Goal: Task Accomplishment & Management: Complete application form

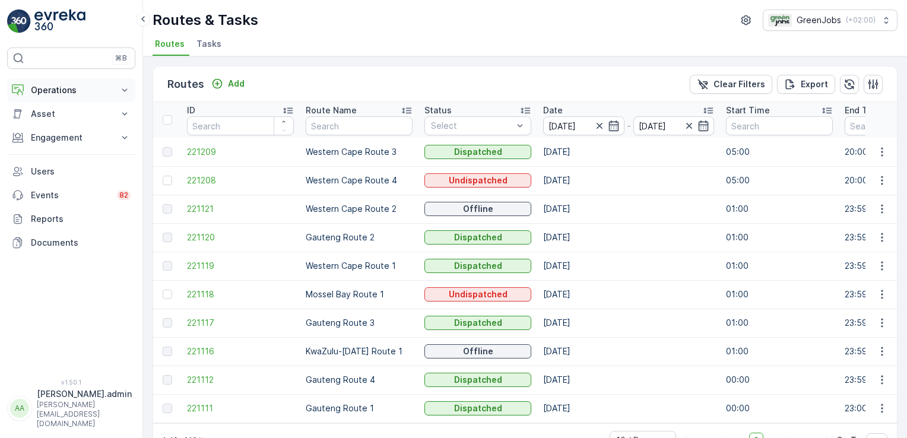
click at [118, 88] on button "Operations" at bounding box center [71, 90] width 128 height 24
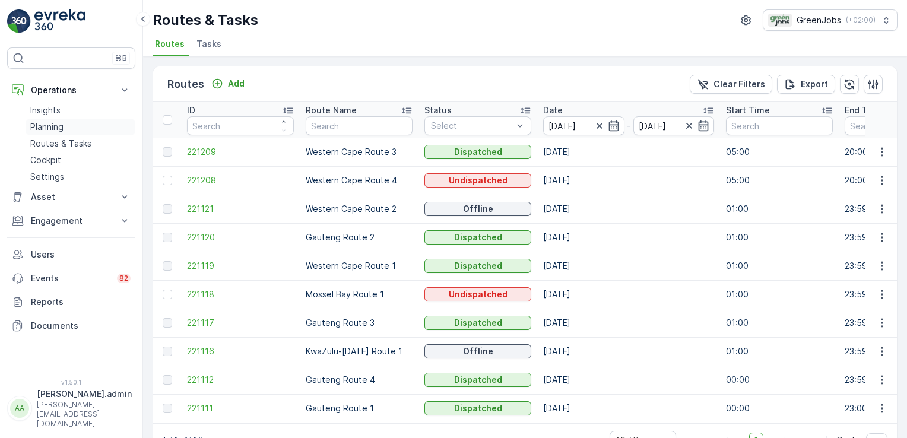
click at [57, 125] on p "Planning" at bounding box center [46, 127] width 33 height 12
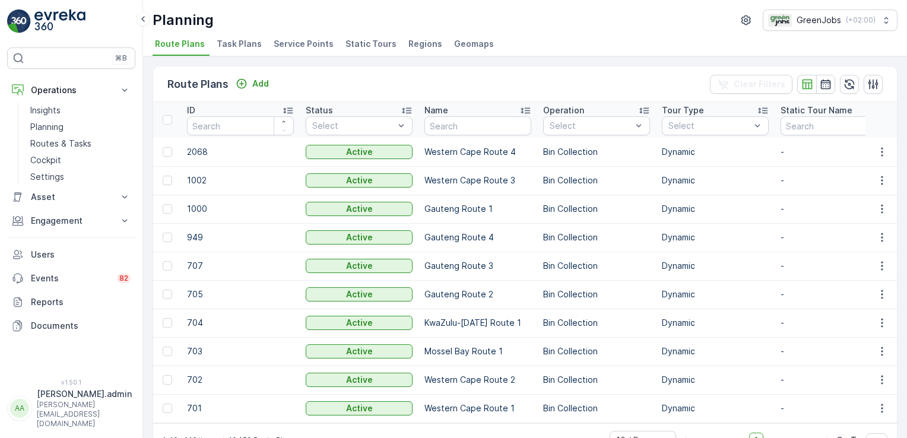
click at [297, 42] on span "Service Points" at bounding box center [304, 44] width 60 height 12
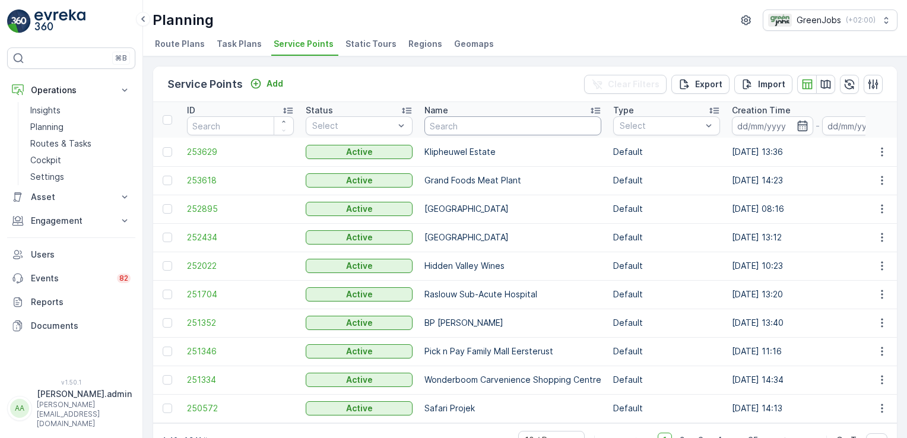
click at [449, 124] on input "text" at bounding box center [512, 125] width 177 height 19
type input "h"
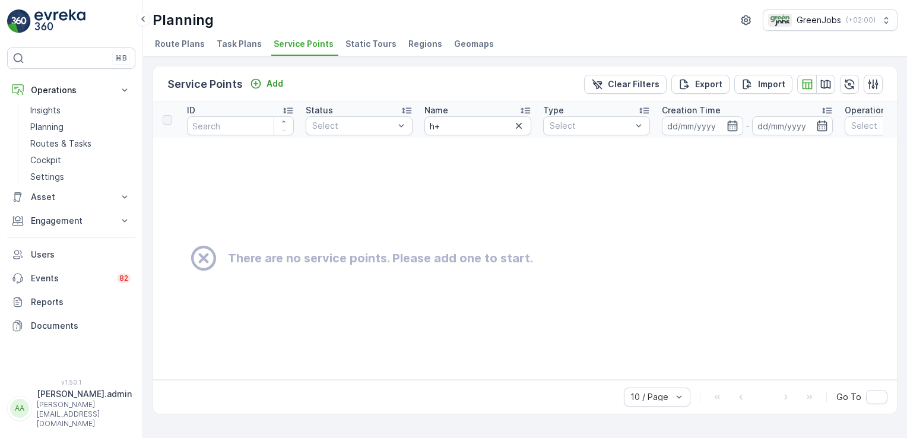
click at [223, 44] on span "Task Plans" at bounding box center [239, 44] width 45 height 12
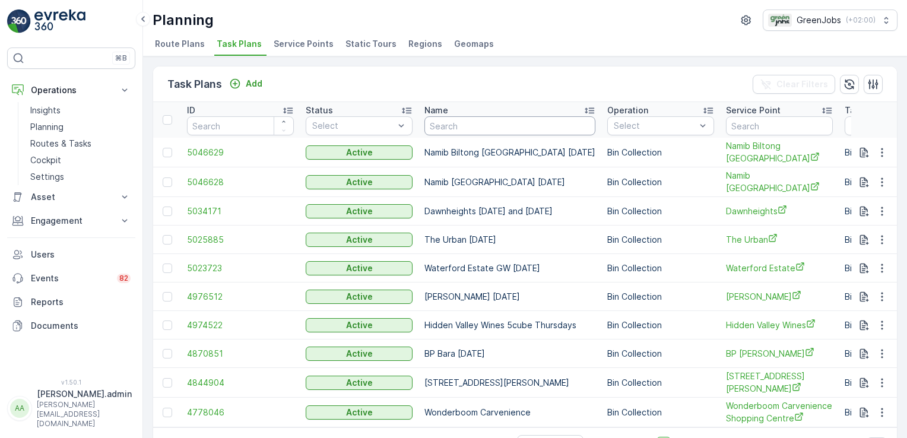
click at [480, 125] on input "text" at bounding box center [509, 125] width 171 height 19
type input "hidden va"
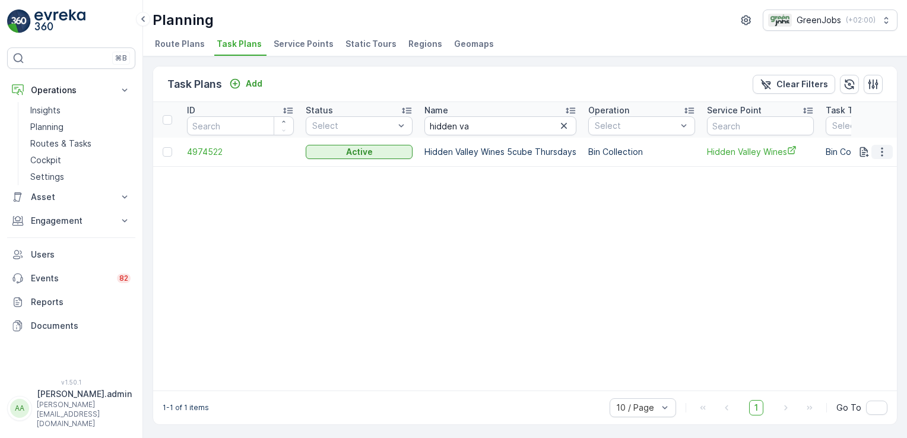
click at [883, 152] on icon "button" at bounding box center [882, 152] width 12 height 12
click at [867, 164] on span "See More Details" at bounding box center [868, 169] width 69 height 12
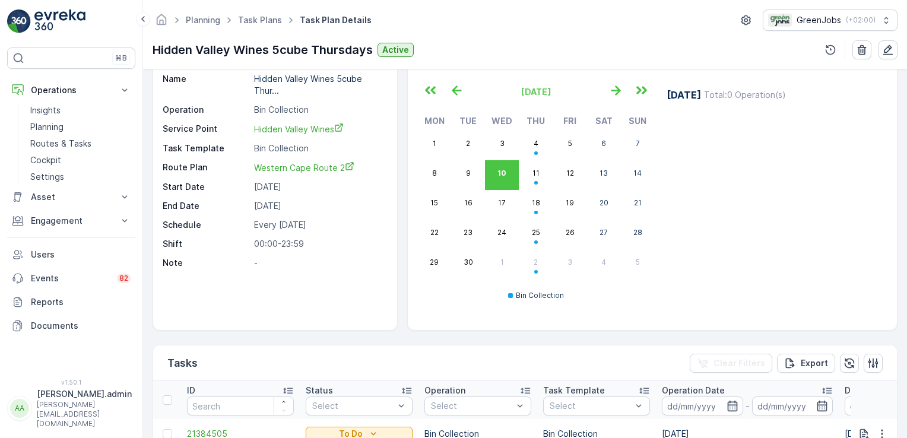
scroll to position [36, 0]
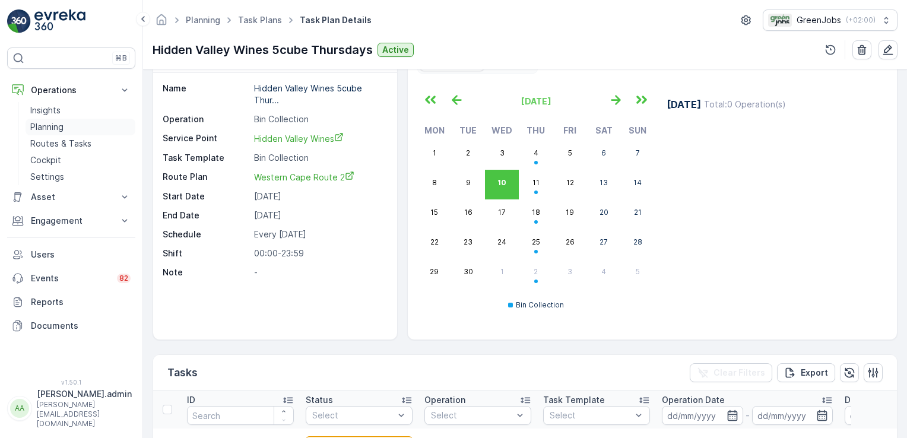
click at [57, 126] on p "Planning" at bounding box center [46, 127] width 33 height 12
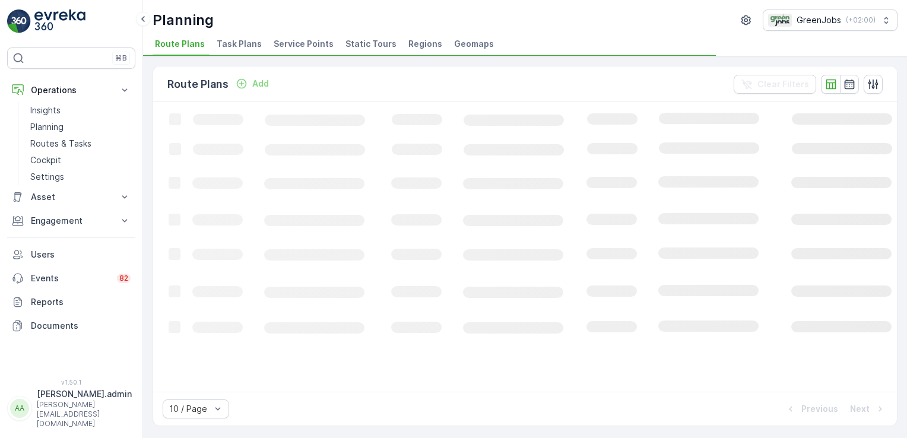
click at [305, 42] on span "Service Points" at bounding box center [304, 44] width 60 height 12
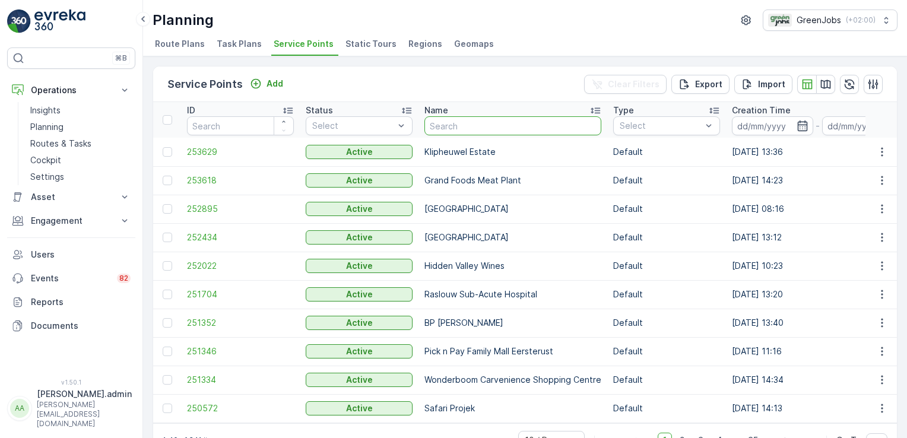
click at [447, 127] on input "text" at bounding box center [512, 125] width 177 height 19
type input "grand"
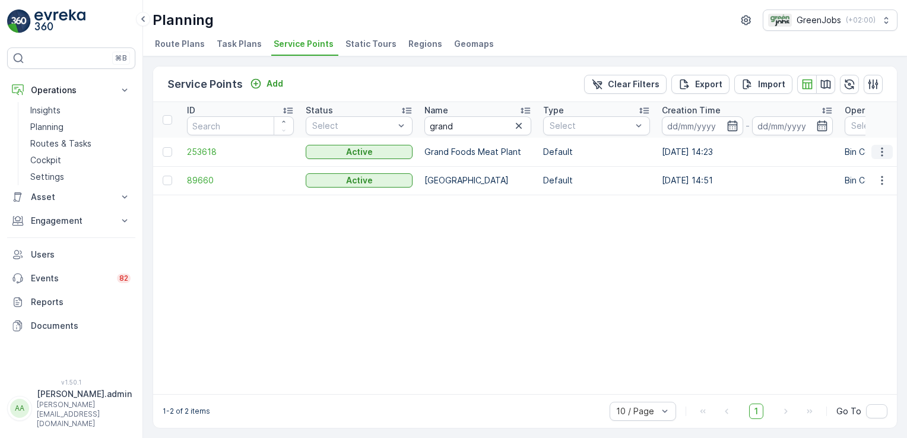
click at [878, 151] on icon "button" at bounding box center [882, 152] width 12 height 12
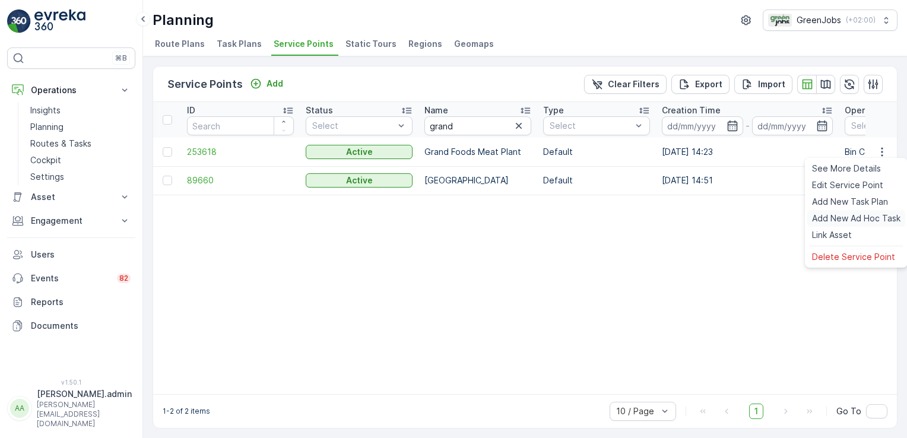
click at [855, 218] on span "Add New Ad Hoc Task" at bounding box center [856, 219] width 88 height 12
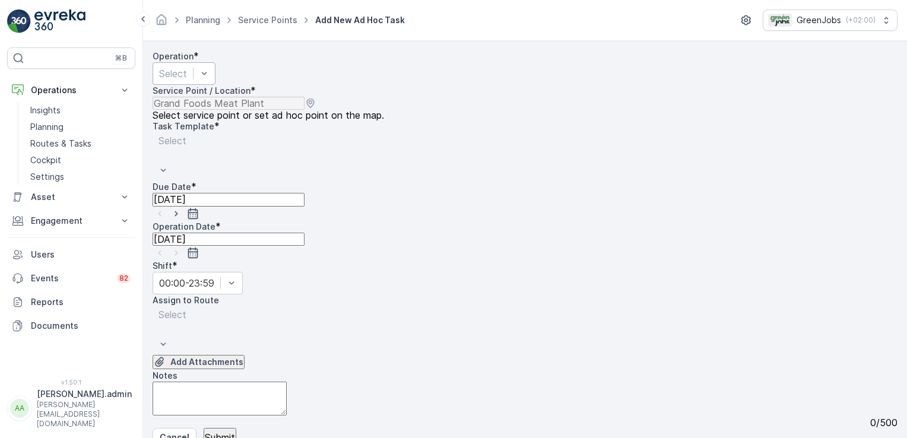
click at [215, 85] on div "Select" at bounding box center [184, 73] width 63 height 23
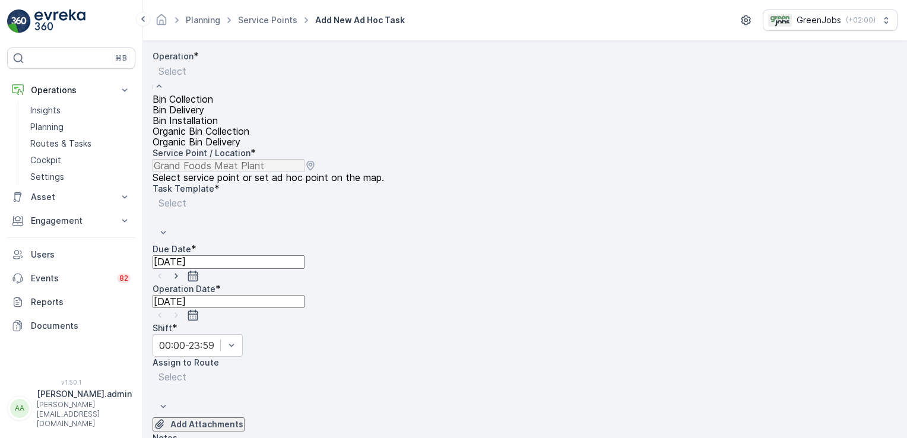
click at [213, 104] on span "Bin Collection" at bounding box center [183, 99] width 61 height 11
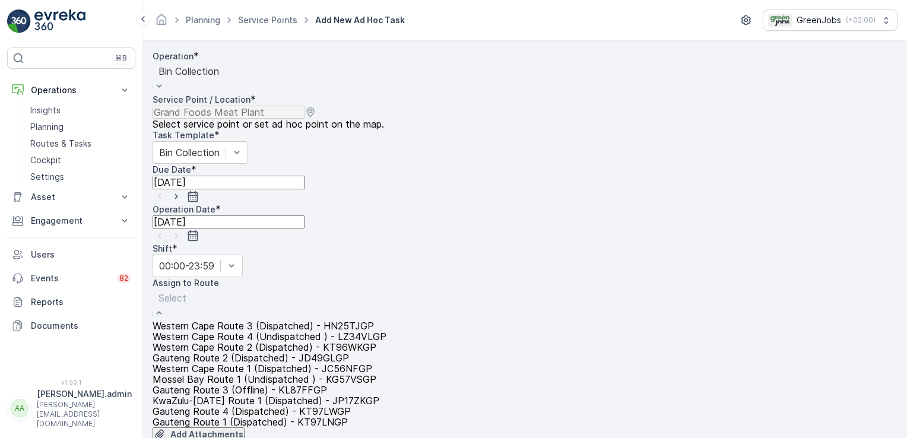
click at [259, 331] on span "Western Cape Route 4 (Undispatched ) - LZ34VLGP" at bounding box center [270, 336] width 234 height 11
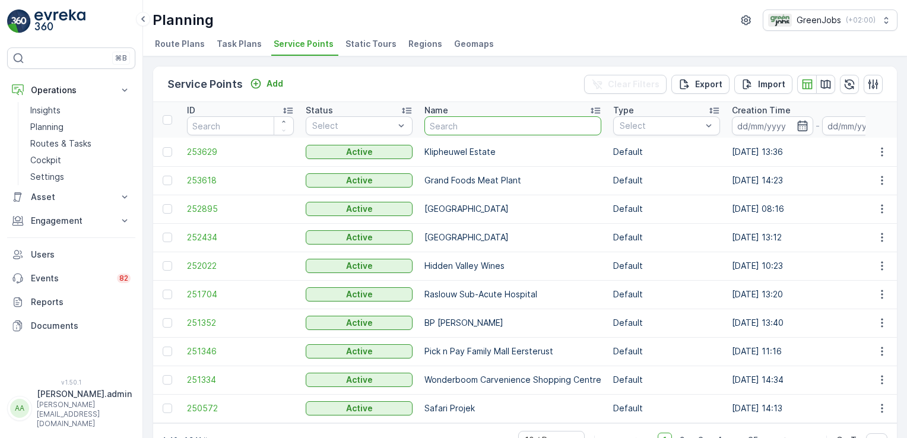
click at [490, 124] on input "text" at bounding box center [512, 125] width 177 height 19
type input "club walk"
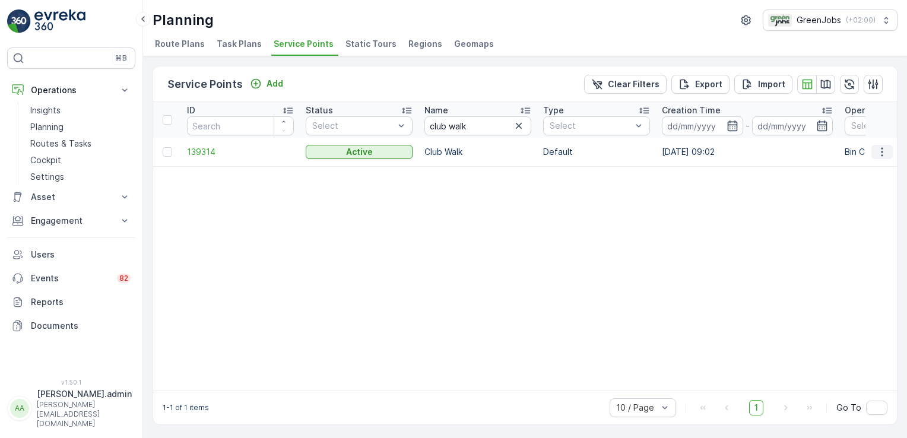
click at [881, 153] on icon "button" at bounding box center [882, 152] width 12 height 12
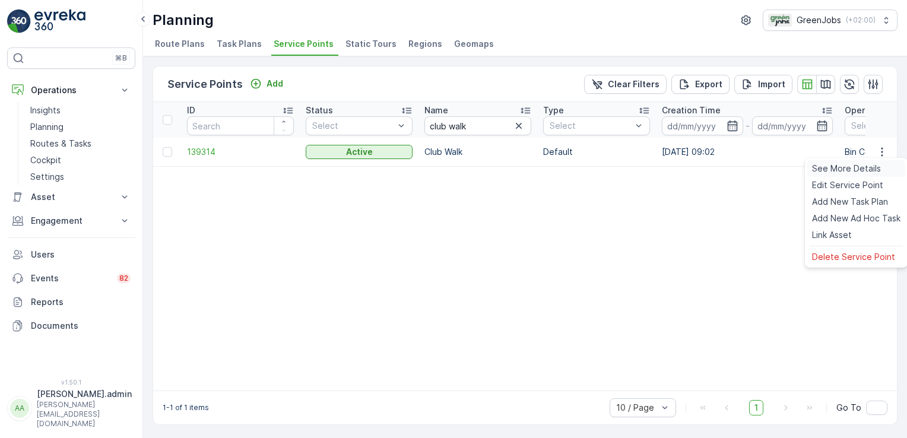
click at [868, 167] on span "See More Details" at bounding box center [846, 169] width 69 height 12
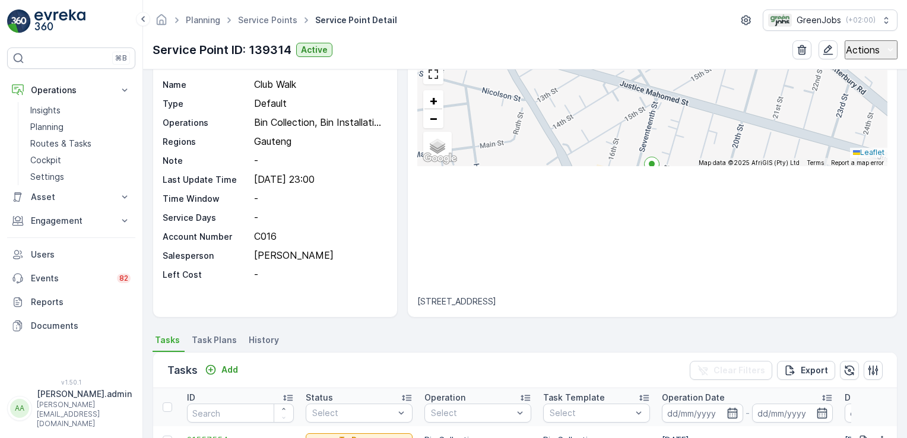
scroll to position [37, 0]
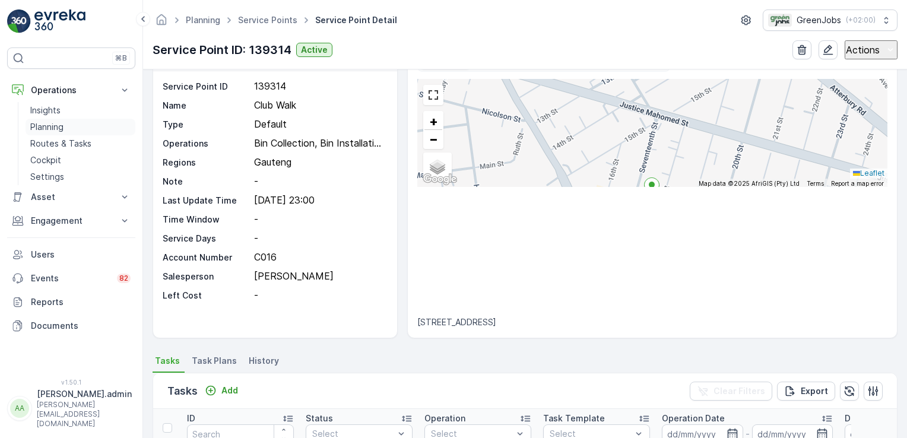
click at [53, 127] on p "Planning" at bounding box center [46, 127] width 33 height 12
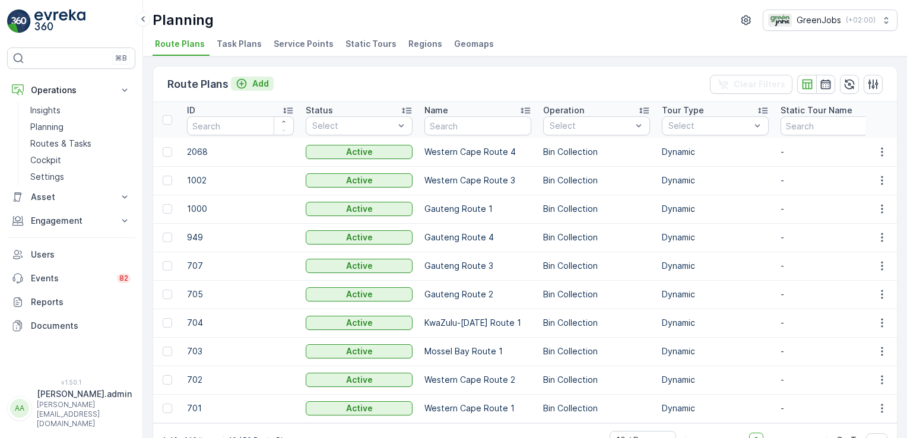
click at [258, 85] on p "Add" at bounding box center [260, 84] width 17 height 12
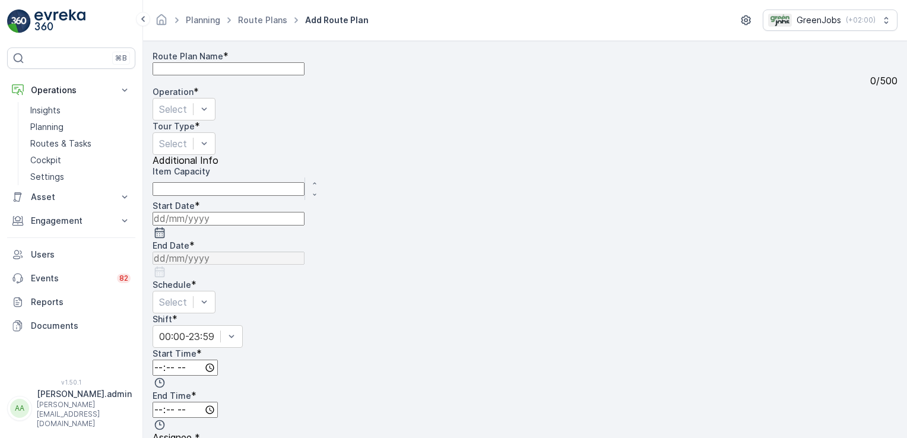
drag, startPoint x: 192, startPoint y: 82, endPoint x: 189, endPoint y: 91, distance: 9.4
click at [192, 75] on Name "Route Plan Name" at bounding box center [229, 68] width 152 height 13
type Name "Western Cape Organic"
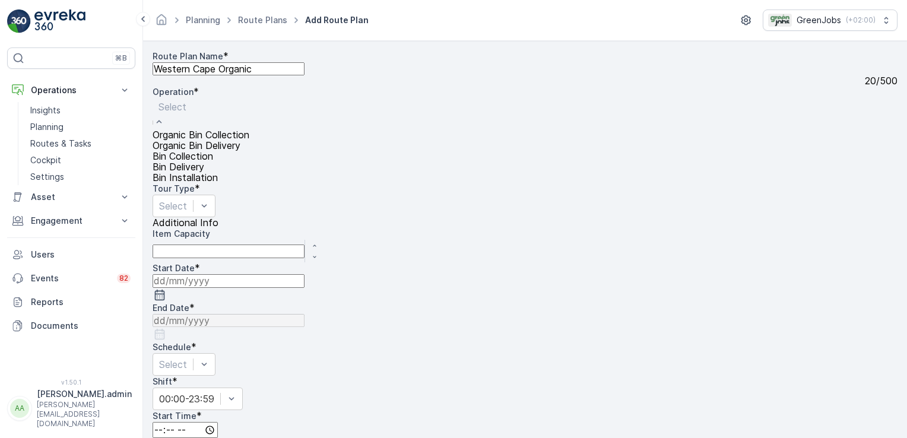
click at [249, 129] on span "Organic Bin Collection" at bounding box center [201, 134] width 97 height 11
click at [261, 140] on div "Organic Bin Delivery" at bounding box center [207, 145] width 109 height 11
click at [249, 129] on span "Organic Bin Collection" at bounding box center [201, 134] width 97 height 11
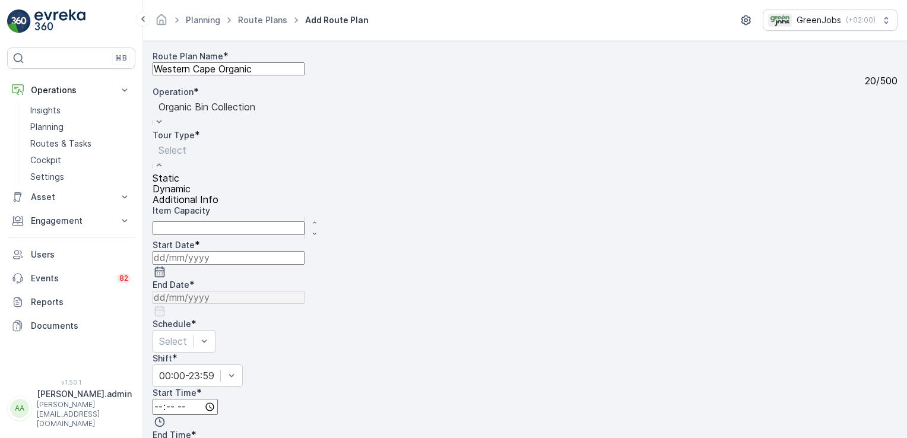
click at [191, 194] on span "Dynamic" at bounding box center [172, 188] width 38 height 11
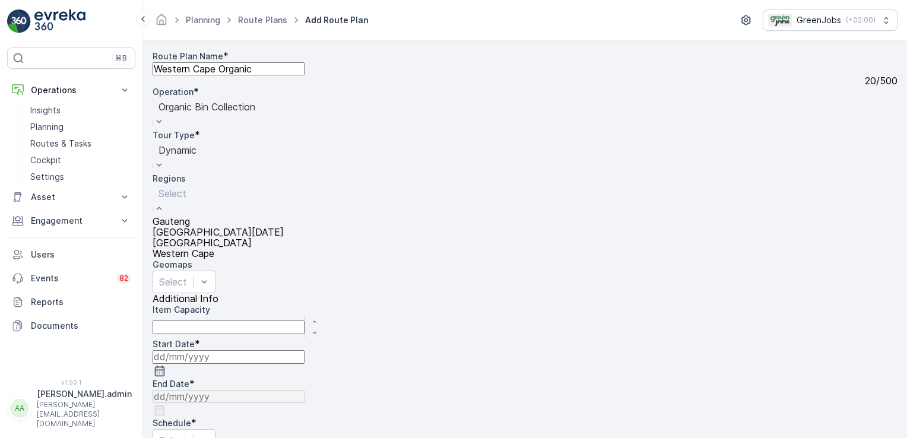
click at [214, 248] on span "Western Cape" at bounding box center [184, 253] width 62 height 11
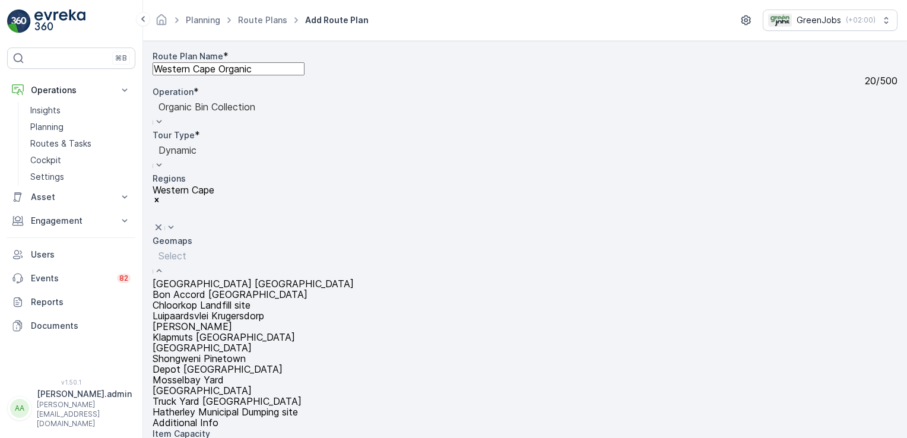
click at [422, 230] on div "Route Plan Name * Western Cape Organic 20 / 500 Operation * option Organic Bin …" at bounding box center [525, 256] width 745 height 412
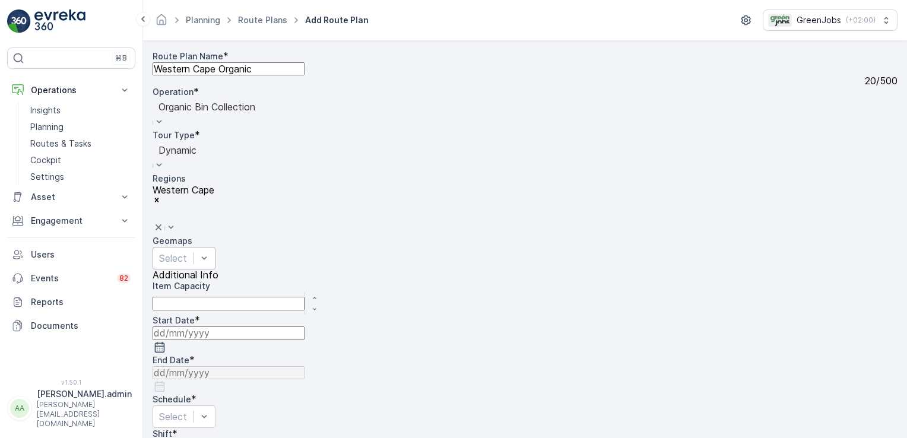
click at [316, 308] on icon "button" at bounding box center [314, 309] width 3 height 2
click at [315, 298] on icon "button" at bounding box center [313, 299] width 3 height 2
type Capacity "0"
click at [295, 306] on div "Route Plan Name * Western Cape Organic 20 / 500 Operation * option Organic Bin …" at bounding box center [525, 177] width 745 height 255
click at [305, 318] on input at bounding box center [229, 324] width 152 height 13
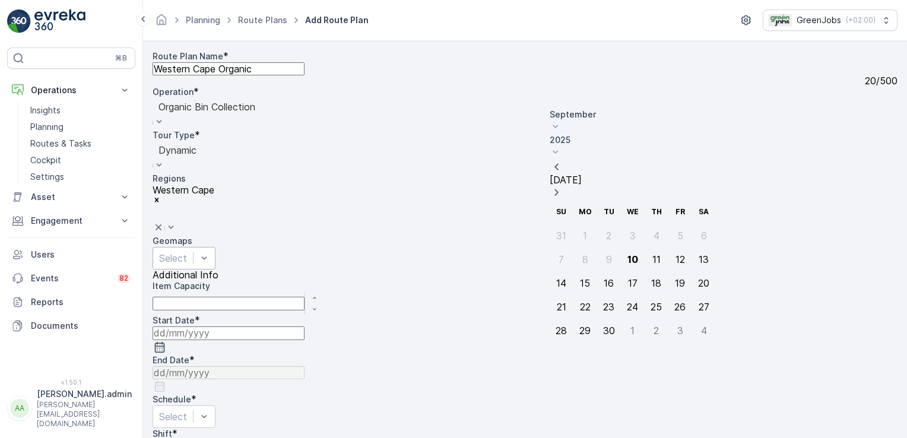
click at [628, 254] on div "10" at bounding box center [633, 259] width 11 height 11
type input "[DATE]"
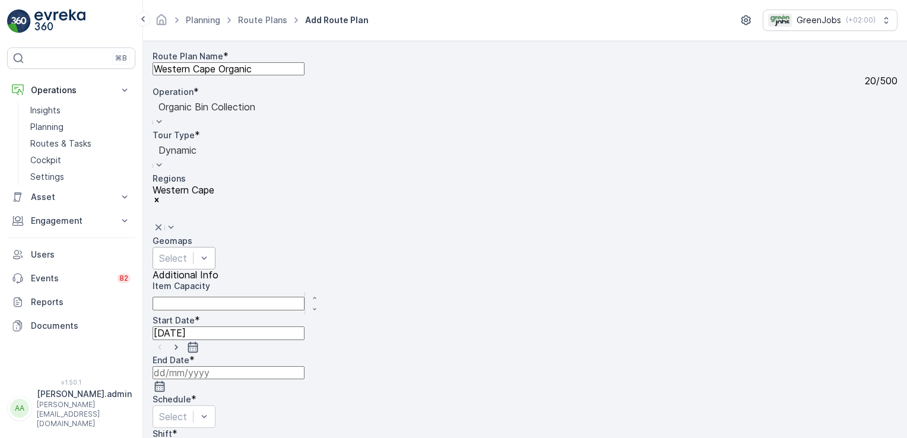
click at [305, 366] on input at bounding box center [229, 372] width 152 height 13
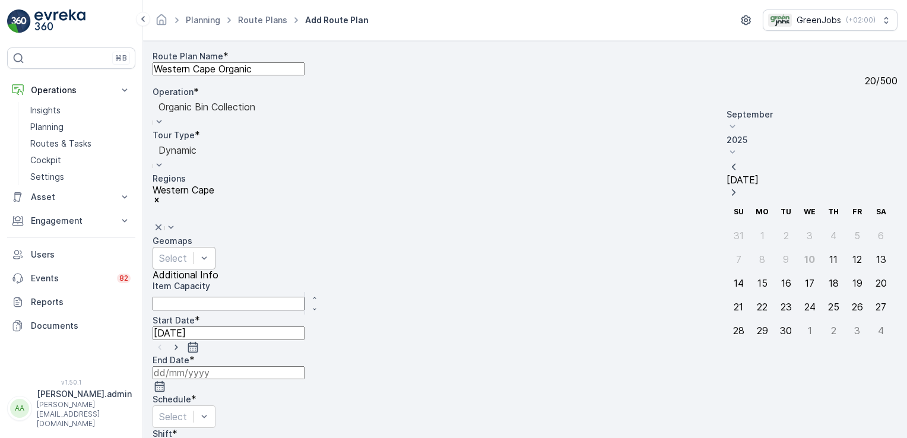
click at [739, 146] on icon at bounding box center [733, 152] width 12 height 12
click at [754, 236] on span "2028" at bounding box center [744, 242] width 20 height 12
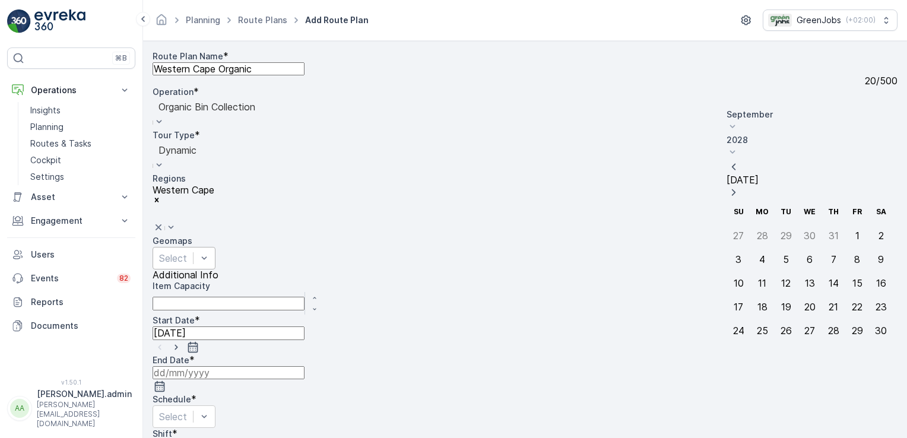
click at [739, 121] on icon at bounding box center [733, 127] width 12 height 12
click at [762, 243] on span "December" at bounding box center [755, 249] width 42 height 12
click at [739, 349] on div "31" at bounding box center [739, 354] width 10 height 11
type input "[DATE]"
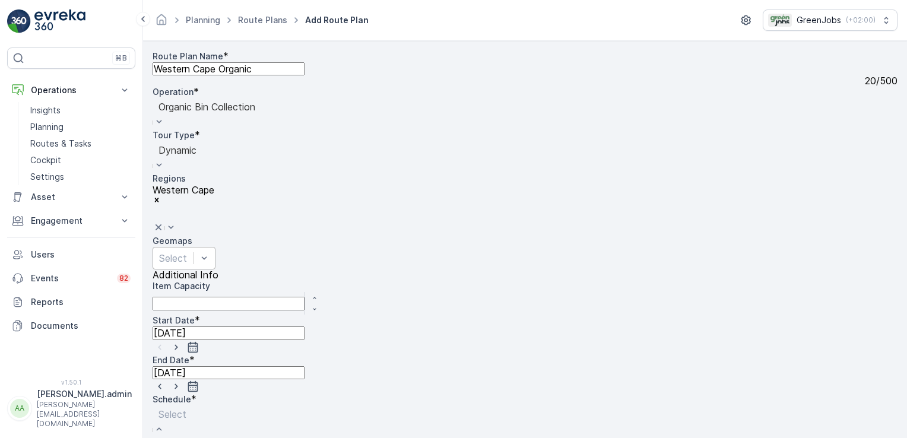
click at [227, 423] on div at bounding box center [190, 430] width 74 height 14
click at [215, 437] on div "Daily" at bounding box center [184, 442] width 62 height 11
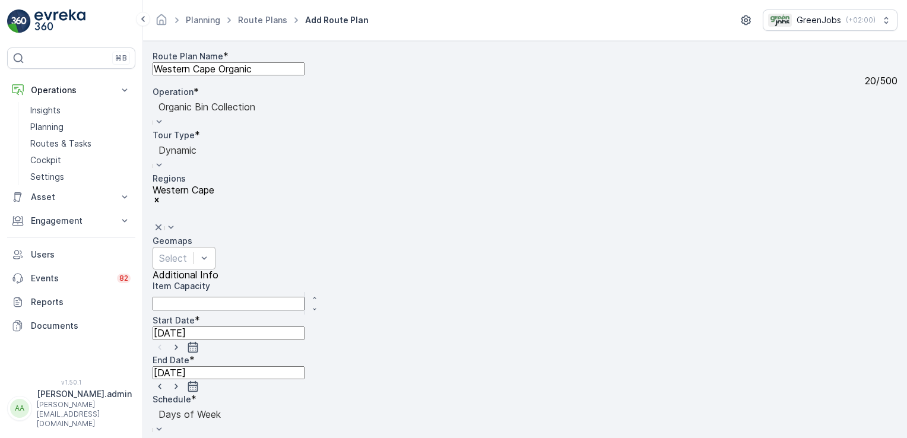
click at [160, 438] on input "Mon" at bounding box center [157, 442] width 8 height 8
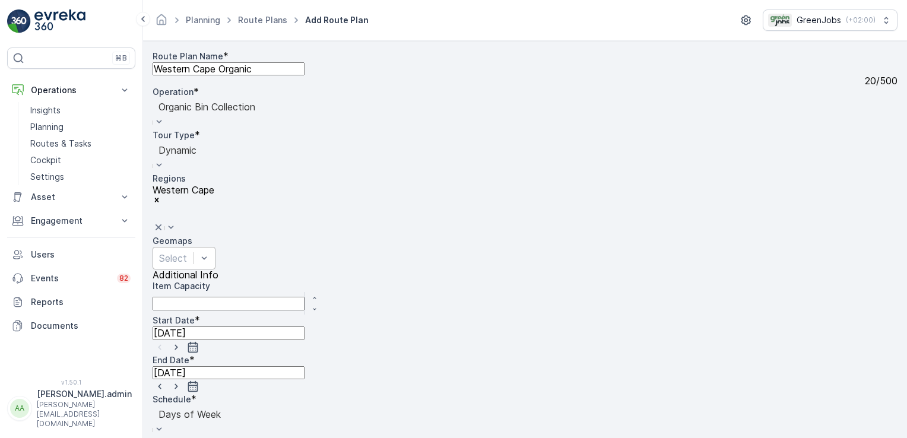
type input "21:00"
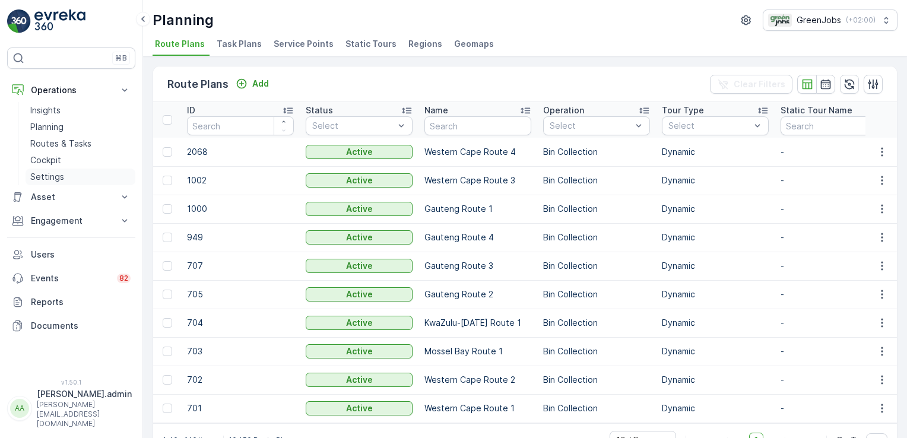
click at [58, 173] on p "Settings" at bounding box center [47, 177] width 34 height 12
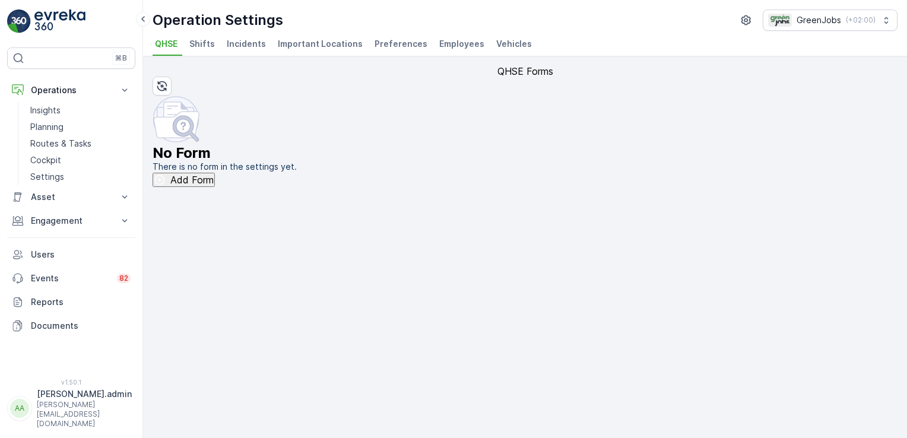
click at [496, 41] on span "Vehicles" at bounding box center [514, 44] width 36 height 12
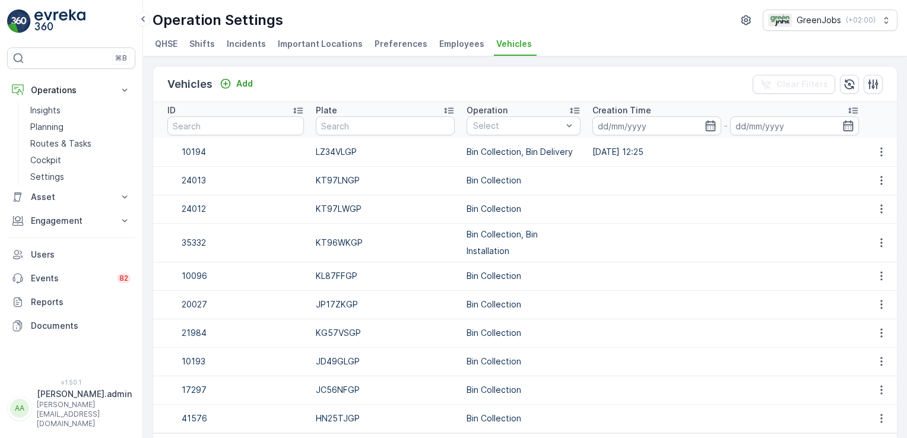
click at [452, 44] on span "Employees" at bounding box center [461, 44] width 45 height 12
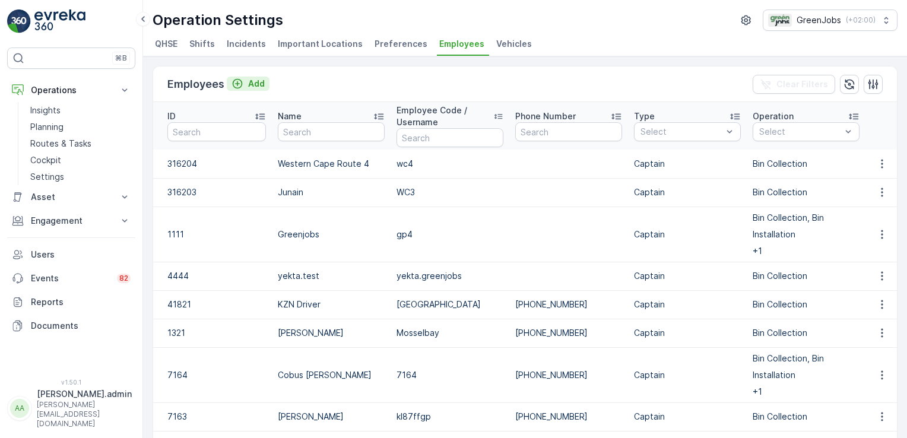
click at [256, 80] on p "Add" at bounding box center [256, 84] width 17 height 12
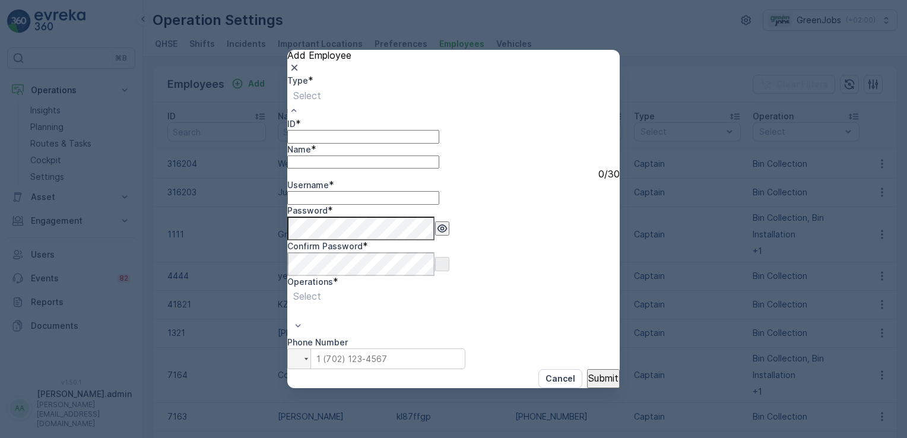
click at [346, 438] on div "Captain" at bounding box center [453, 443] width 907 height 11
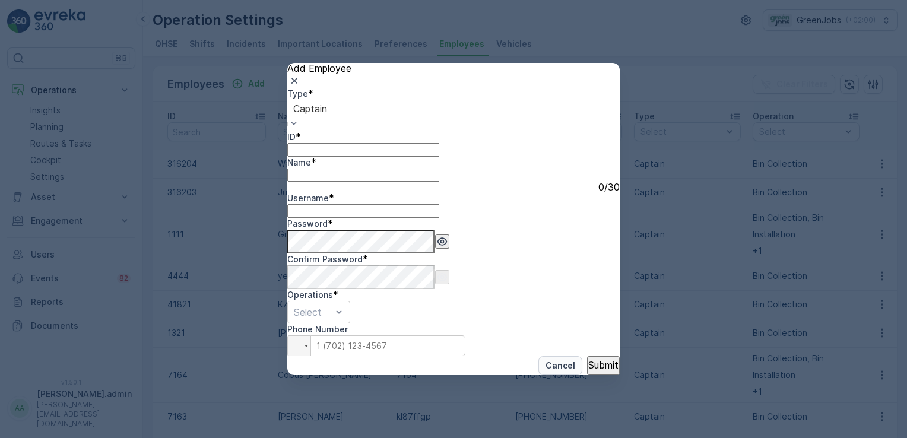
click at [546, 360] on p "Cancel" at bounding box center [561, 366] width 30 height 12
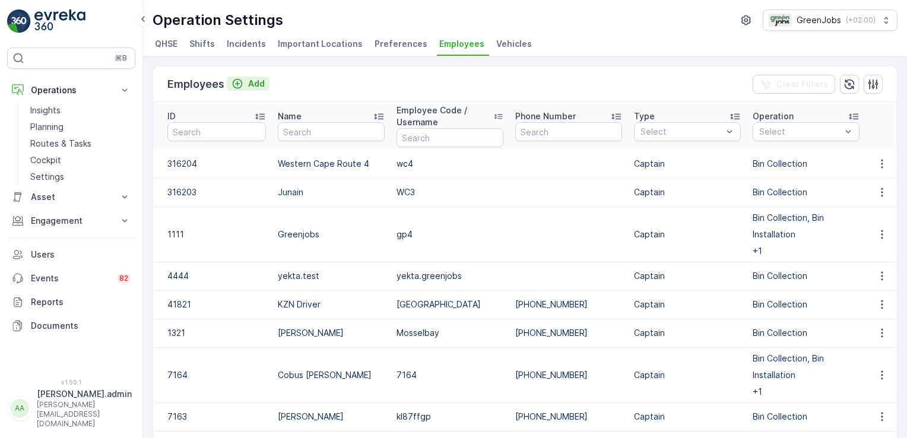
click at [253, 87] on p "Add" at bounding box center [256, 84] width 17 height 12
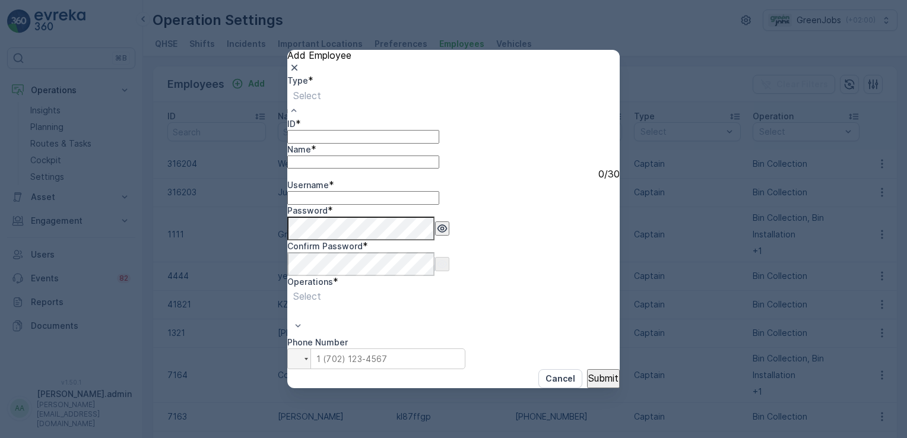
drag, startPoint x: 431, startPoint y: 148, endPoint x: 423, endPoint y: 150, distance: 8.5
click at [34, 438] on span "Captain" at bounding box center [17, 443] width 34 height 11
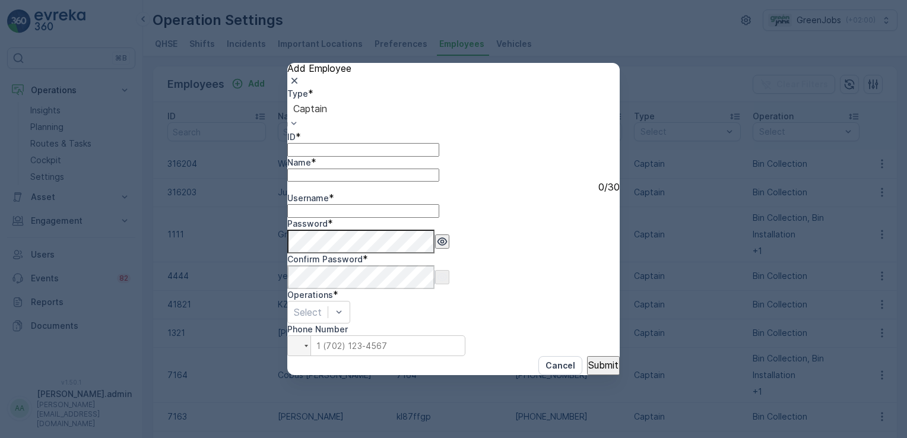
click at [439, 150] on input "ID" at bounding box center [363, 149] width 152 height 13
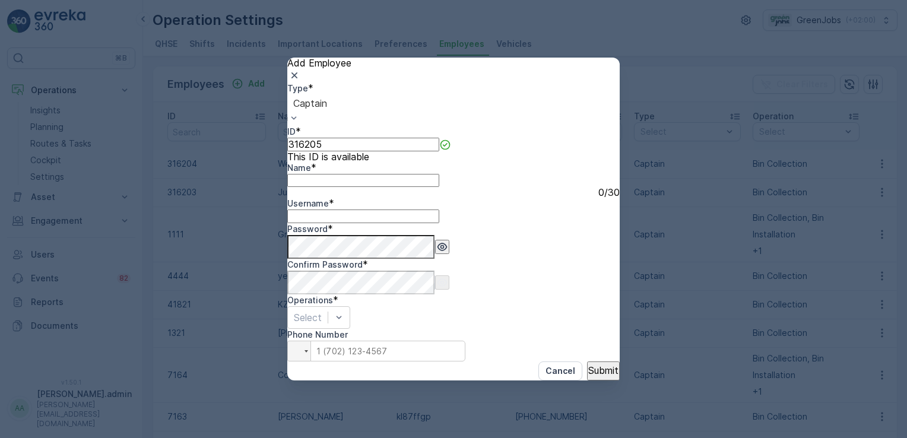
type input "316205"
click at [368, 187] on input "Name" at bounding box center [363, 180] width 152 height 13
type input "Western Cape Organic"
click at [439, 210] on input "Username" at bounding box center [363, 216] width 152 height 13
type input "W"
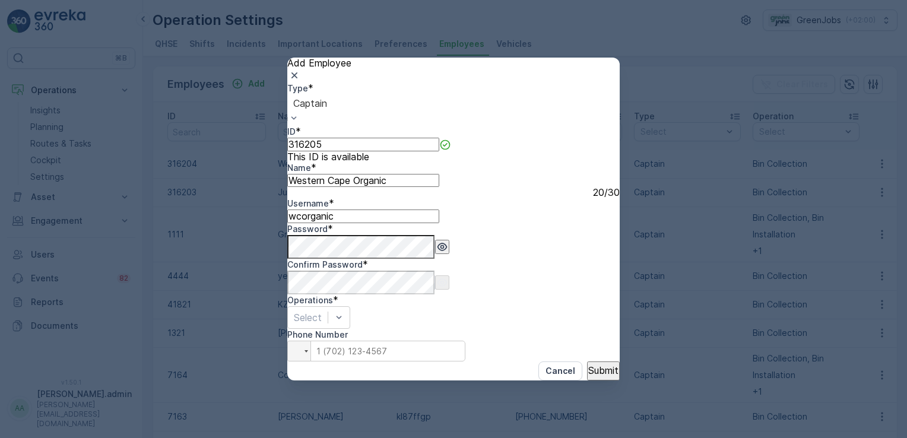
type input "wcorganic"
click at [592, 225] on div "Type * option Captain, selected. Captain ID * 316205 This ID is available Name …" at bounding box center [453, 222] width 332 height 278
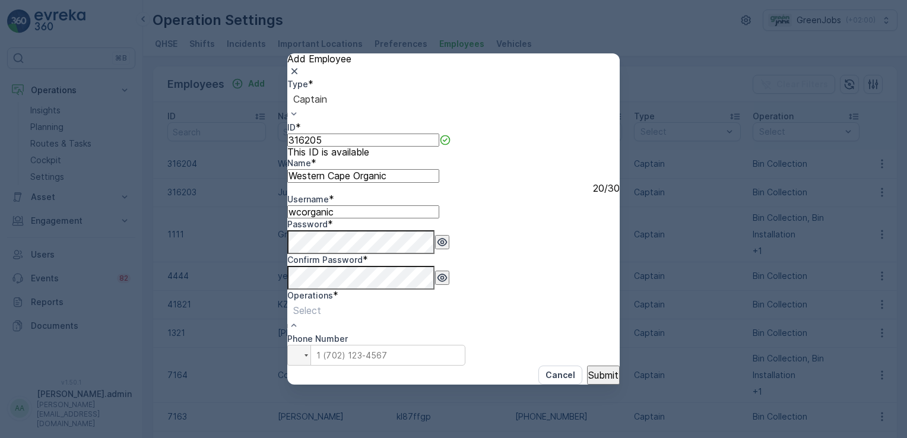
click at [109, 438] on p "Organic Bin Collection" at bounding box center [60, 443] width 97 height 11
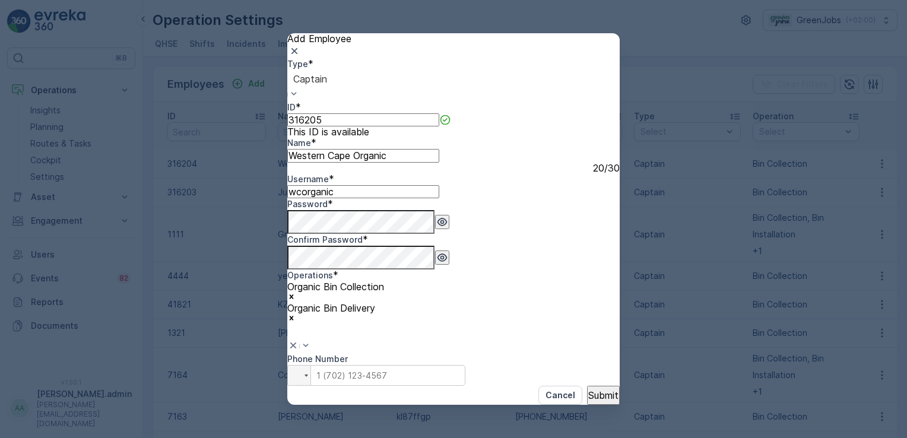
click at [465, 365] on input "tel" at bounding box center [376, 375] width 178 height 21
click at [442, 386] on div "Cancel Submit" at bounding box center [453, 395] width 332 height 19
click at [310, 366] on div at bounding box center [299, 376] width 23 height 20
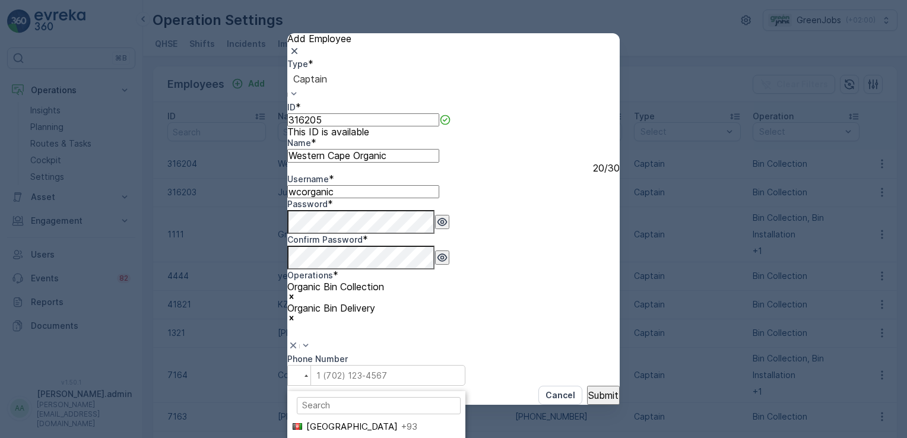
click at [310, 366] on div at bounding box center [299, 376] width 23 height 20
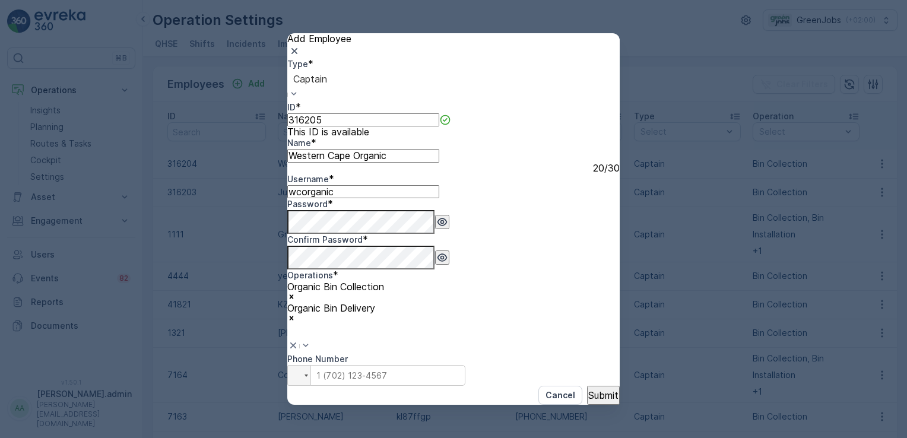
click at [465, 365] on input "tel" at bounding box center [376, 375] width 178 height 21
click at [394, 328] on div "Type * option Captain, selected. Captain ID * 316205 This ID is available Name …" at bounding box center [453, 222] width 332 height 328
click at [593, 390] on p "Submit" at bounding box center [603, 395] width 30 height 11
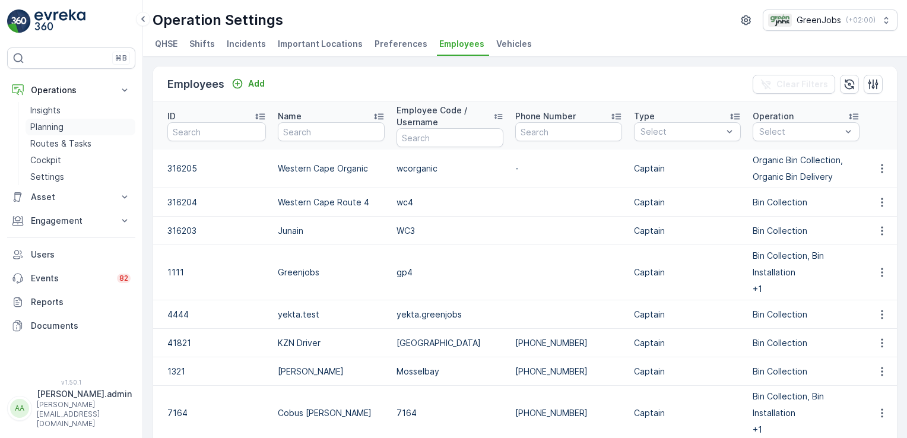
click at [60, 126] on p "Planning" at bounding box center [46, 127] width 33 height 12
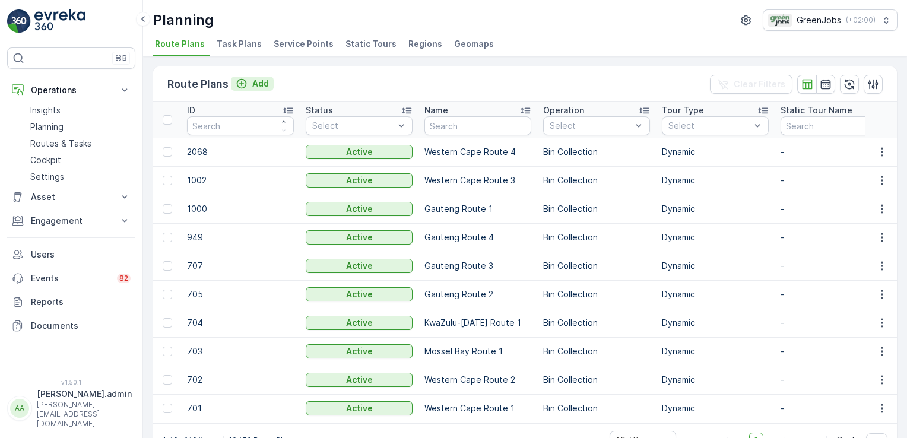
click at [259, 82] on p "Add" at bounding box center [260, 84] width 17 height 12
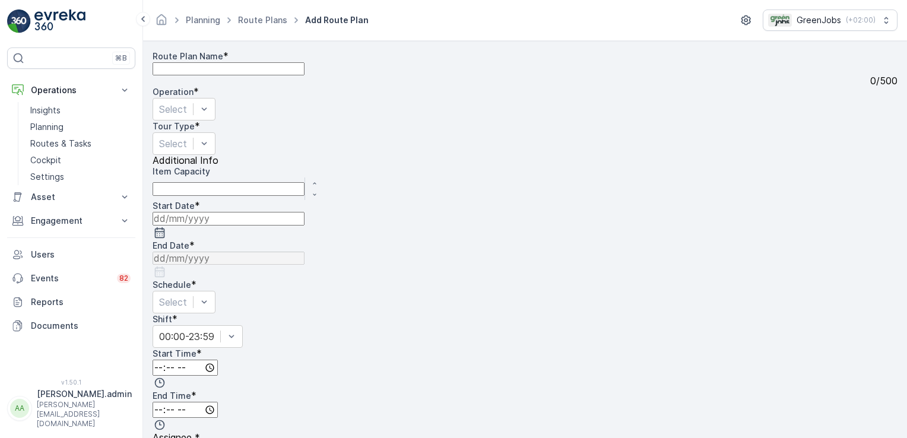
click at [305, 75] on Name "Route Plan Name" at bounding box center [229, 68] width 152 height 13
type Name "Western Cape Organic"
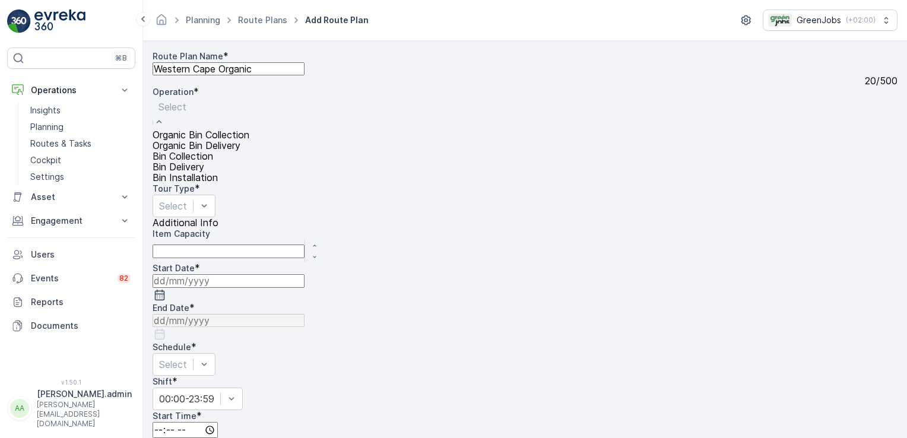
click at [249, 129] on span "Organic Bin Collection" at bounding box center [201, 134] width 97 height 11
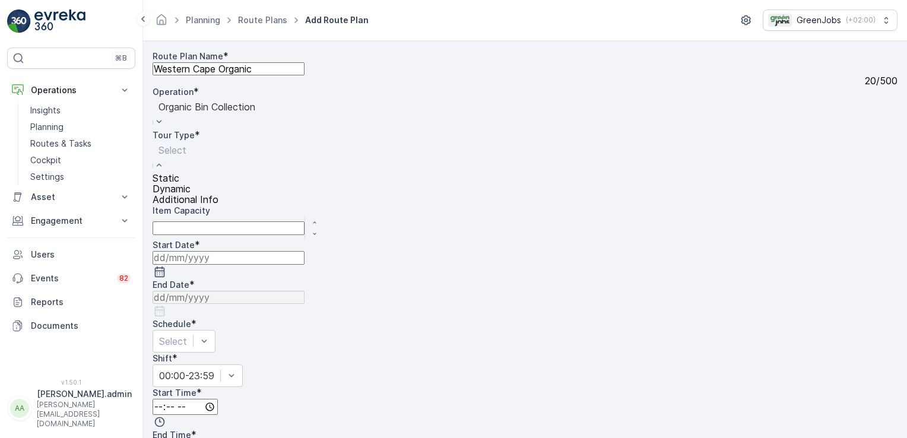
click at [185, 188] on span "Dynamic" at bounding box center [172, 188] width 38 height 11
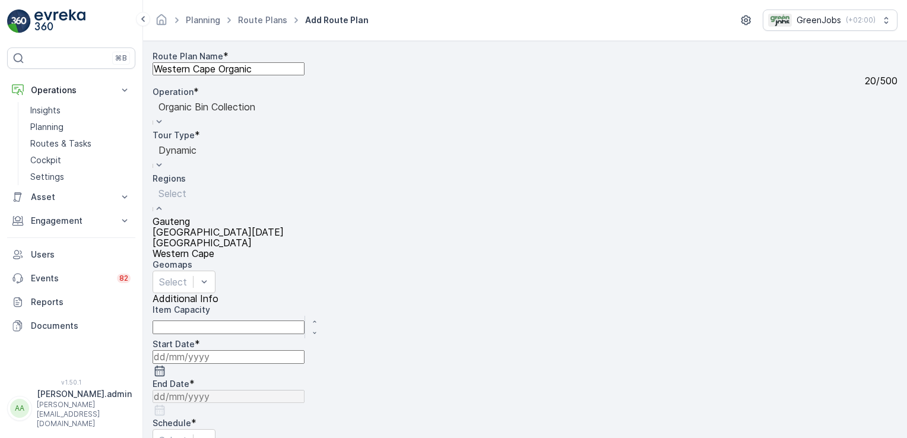
click at [214, 248] on span "Western Cape" at bounding box center [184, 253] width 62 height 11
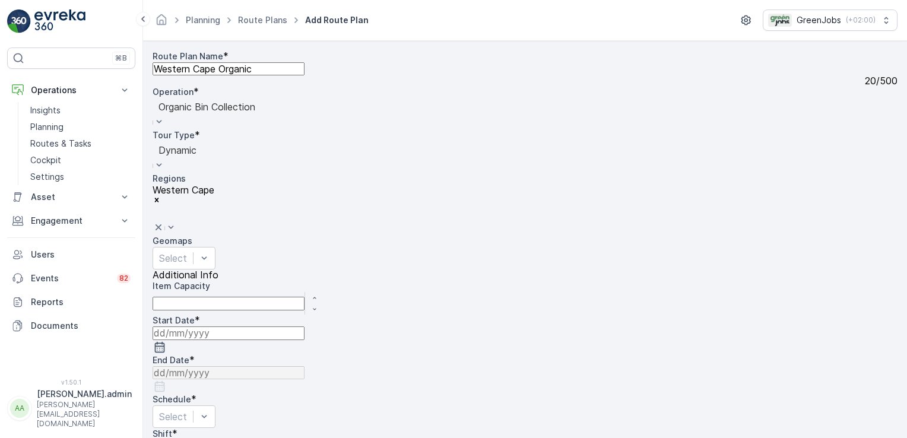
click at [305, 327] on input at bounding box center [229, 333] width 152 height 13
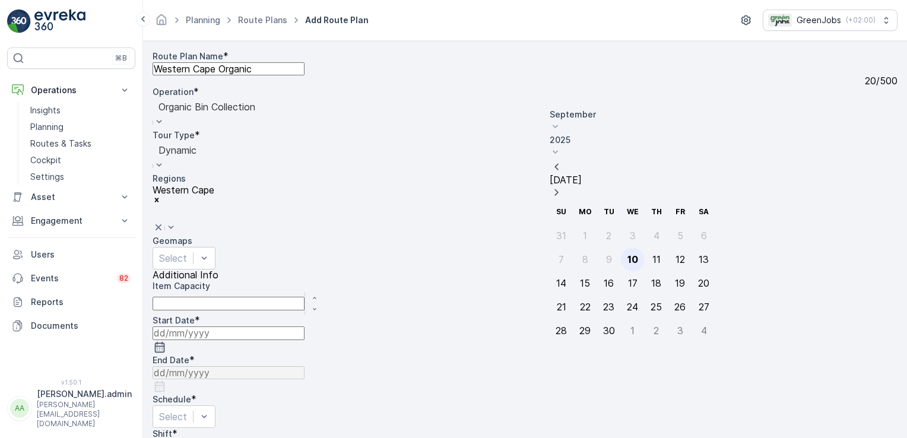
click at [628, 254] on div "10" at bounding box center [633, 259] width 11 height 11
type input "[DATE]"
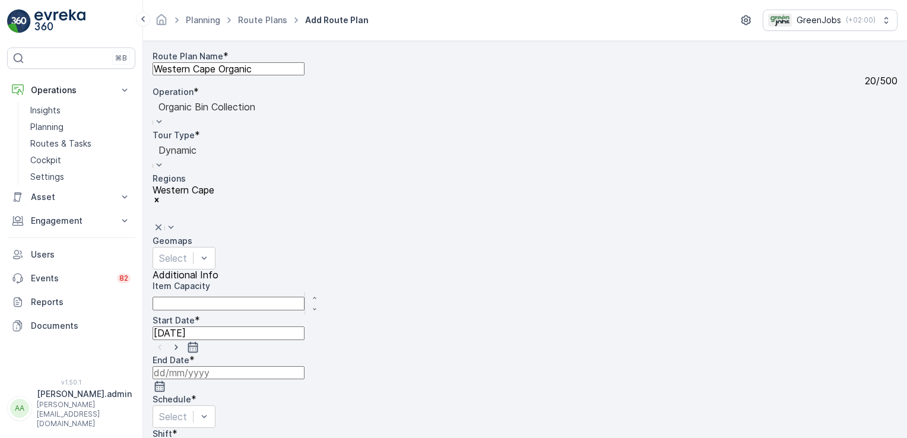
click at [305, 366] on input at bounding box center [229, 372] width 152 height 13
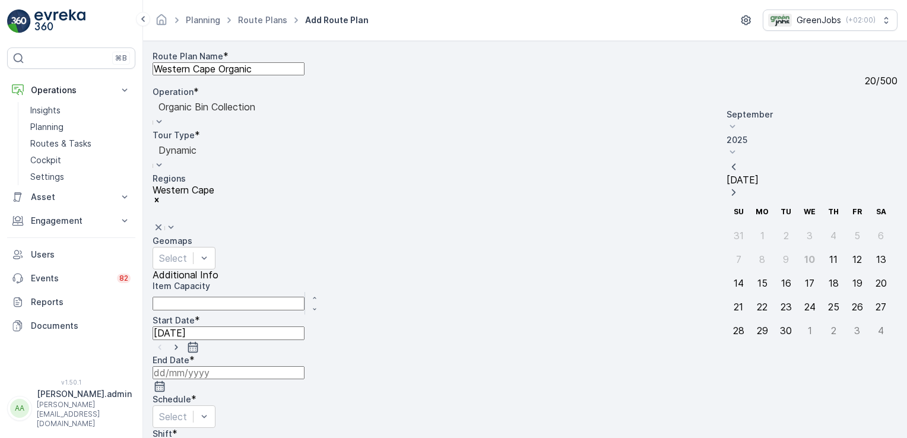
click at [739, 146] on icon at bounding box center [733, 152] width 12 height 12
click at [754, 239] on span "2028" at bounding box center [744, 245] width 20 height 12
click at [739, 121] on icon at bounding box center [733, 127] width 12 height 12
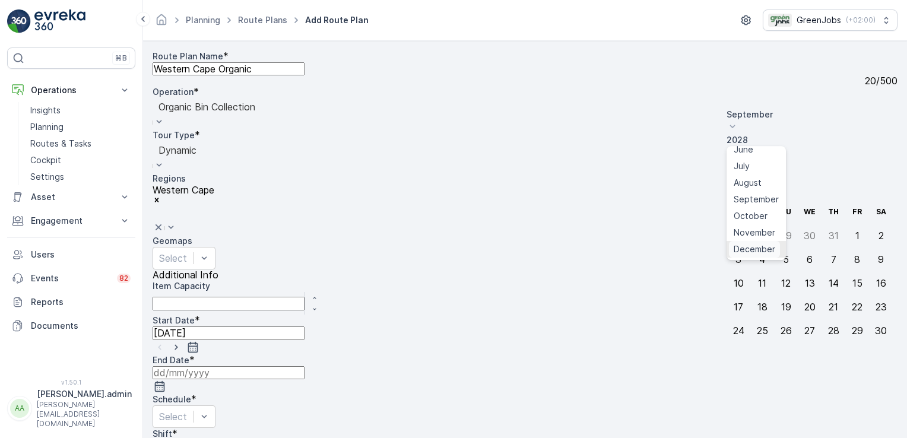
click at [773, 243] on span "December" at bounding box center [755, 249] width 42 height 12
click at [741, 349] on div "31" at bounding box center [739, 354] width 10 height 11
type input "[DATE]"
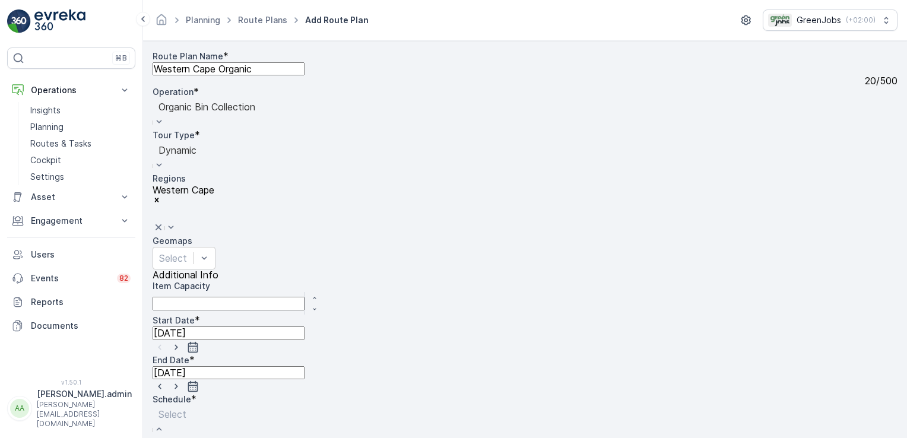
click at [160, 438] on input "Mon" at bounding box center [157, 442] width 8 height 8
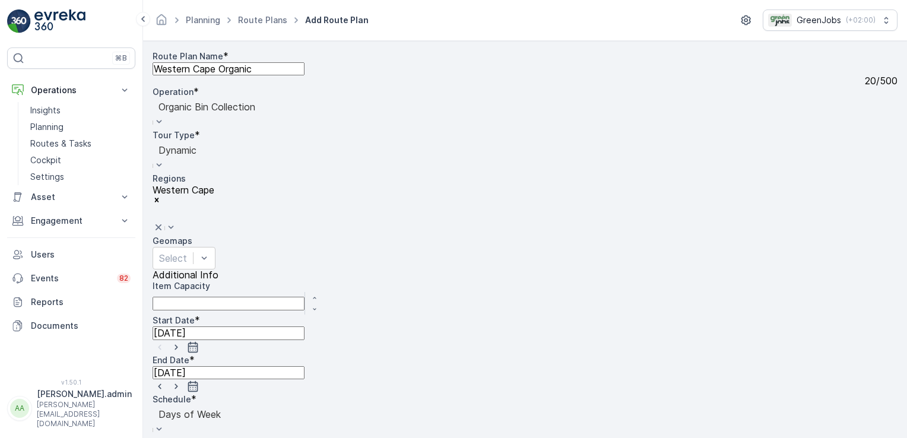
type input "05:30"
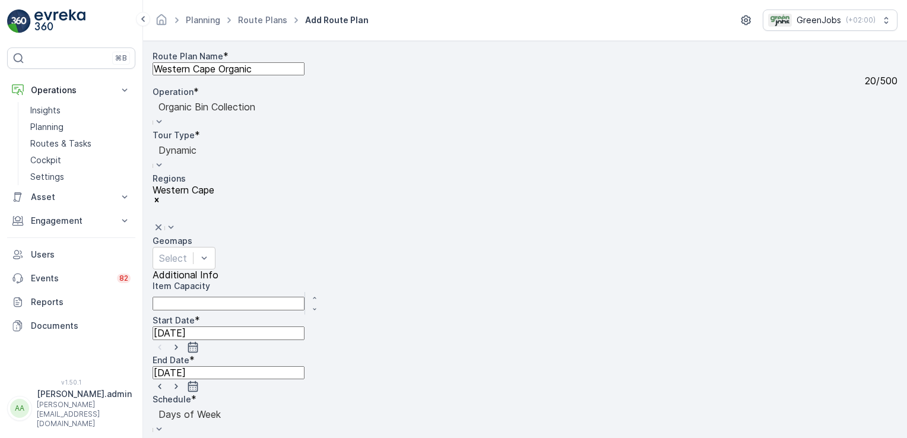
type input "21:00"
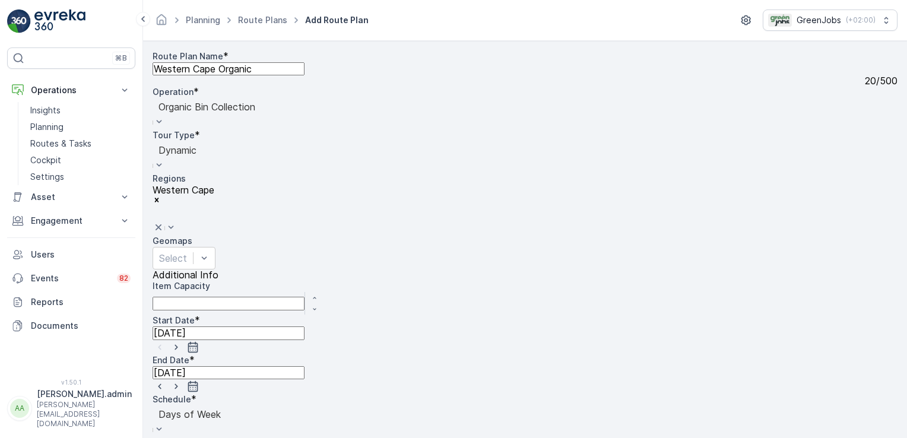
click at [52, 177] on p "Settings" at bounding box center [47, 177] width 34 height 12
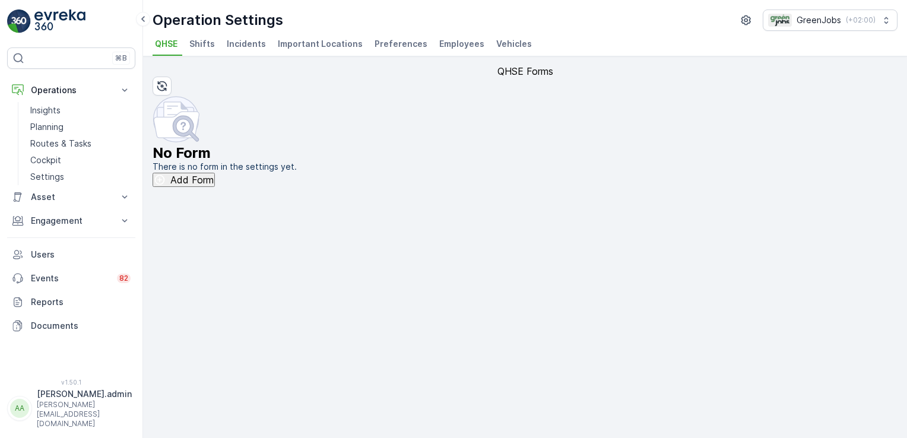
click at [504, 41] on span "Vehicles" at bounding box center [514, 44] width 36 height 12
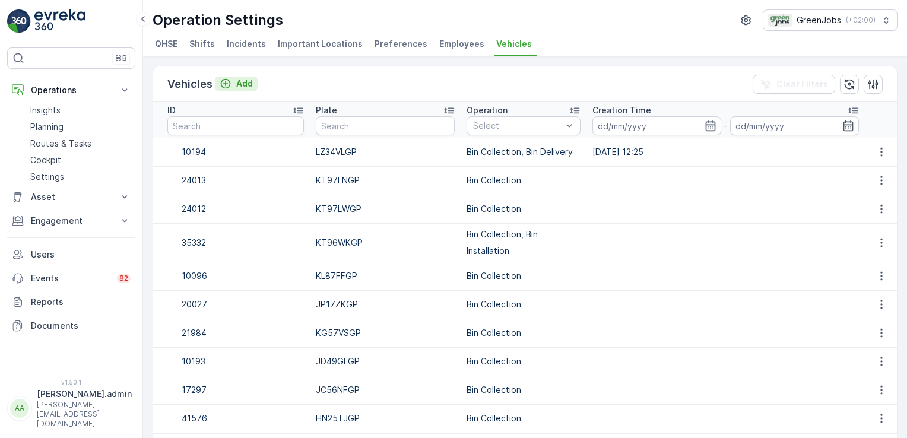
click at [239, 84] on p "Add" at bounding box center [244, 84] width 17 height 12
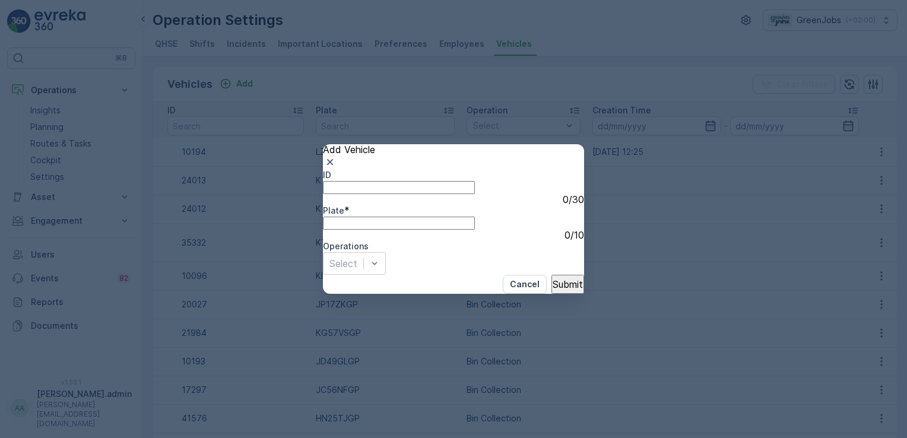
click at [380, 181] on input "ID" at bounding box center [399, 187] width 152 height 13
click at [503, 294] on button "Cancel" at bounding box center [525, 284] width 44 height 19
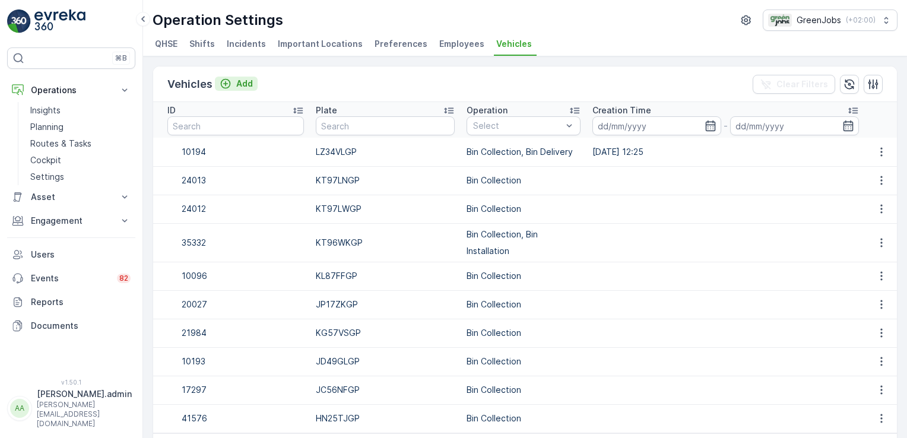
click at [239, 78] on p "Add" at bounding box center [244, 84] width 17 height 12
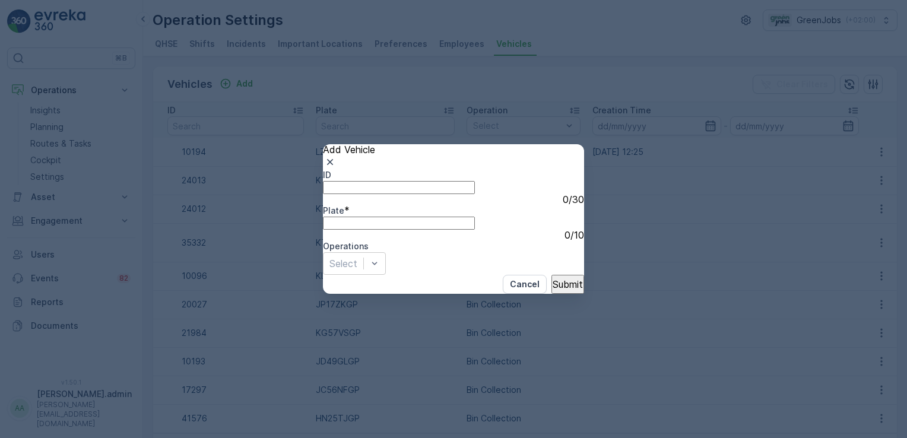
click at [363, 181] on input "ID" at bounding box center [399, 187] width 152 height 13
type input "10195"
click at [438, 230] on input "Plate" at bounding box center [399, 223] width 152 height 13
type input "MK06FNGP"
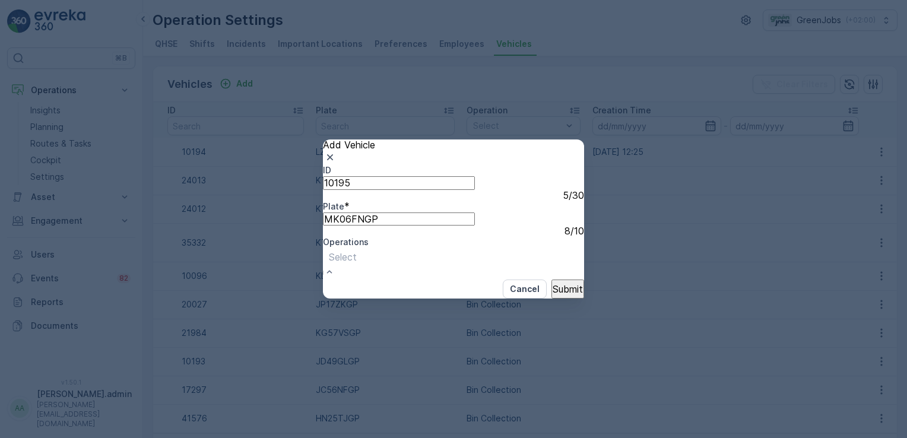
click at [109, 438] on p "Organic Bin Collection" at bounding box center [60, 443] width 97 height 11
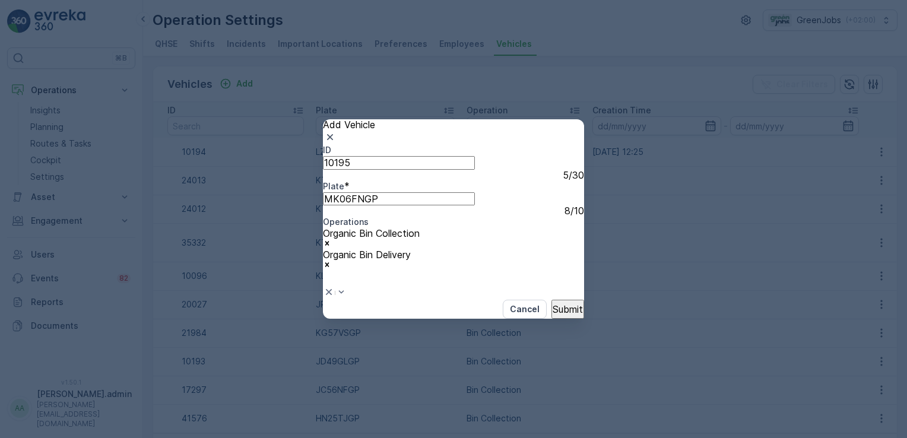
click at [566, 319] on button "Submit" at bounding box center [568, 309] width 33 height 19
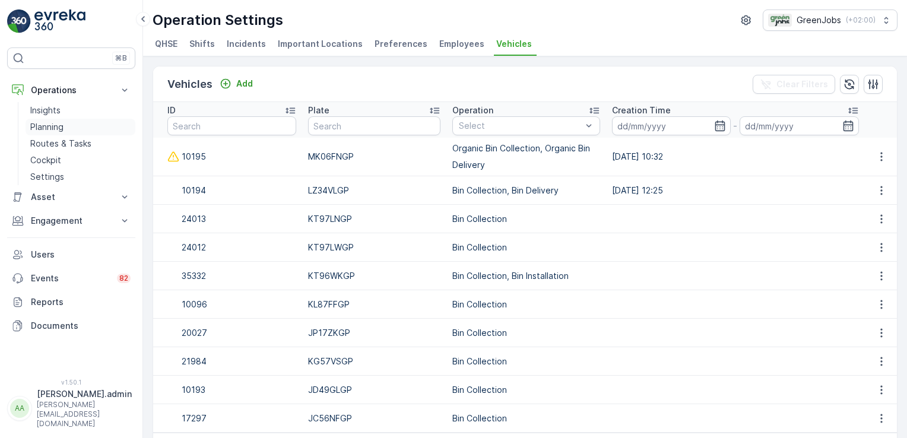
click at [52, 125] on p "Planning" at bounding box center [46, 127] width 33 height 12
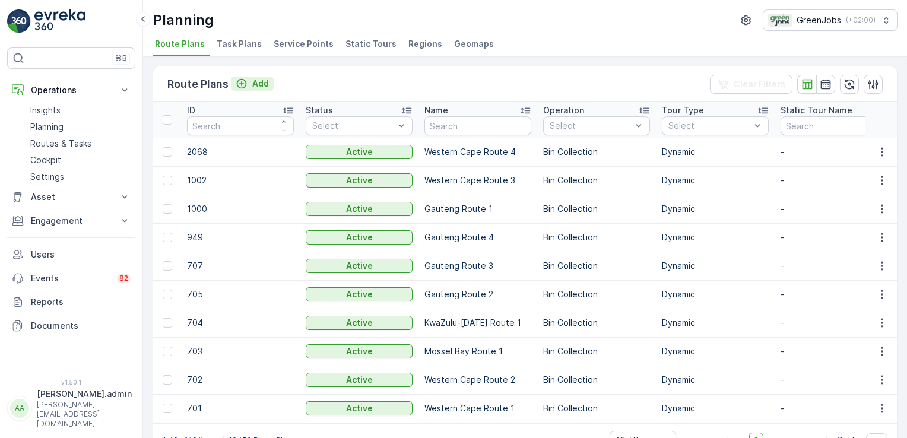
click at [259, 80] on p "Add" at bounding box center [260, 84] width 17 height 12
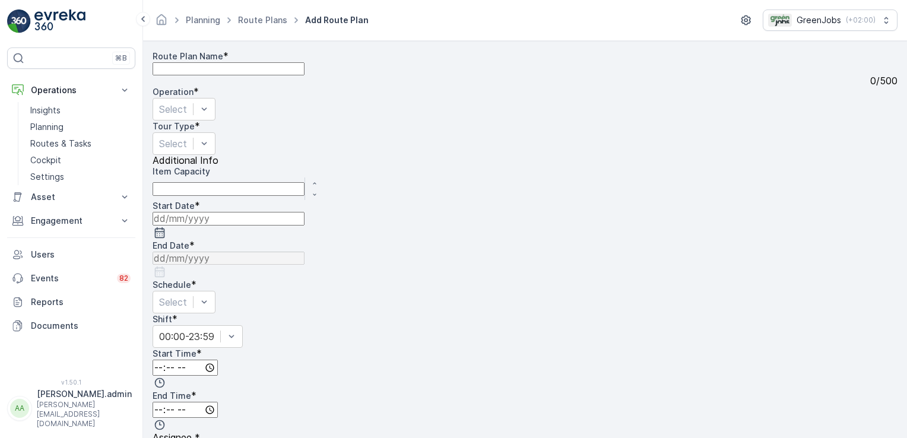
click at [252, 75] on Name "Route Plan Name" at bounding box center [229, 68] width 152 height 13
type Name "Western Cape Organic"
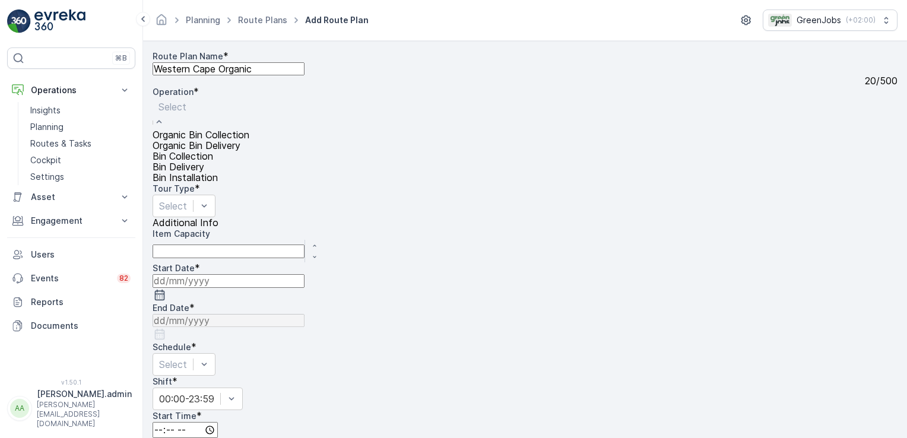
click at [249, 129] on span "Organic Bin Collection" at bounding box center [201, 134] width 97 height 11
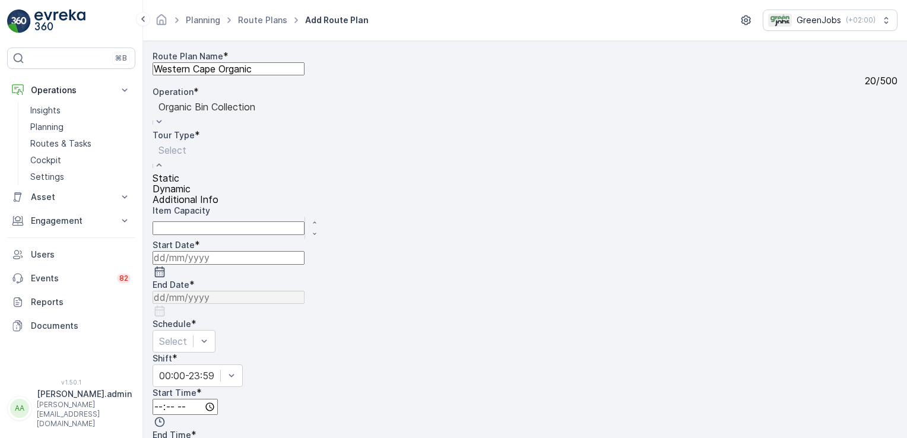
click at [191, 189] on span "Dynamic" at bounding box center [172, 188] width 38 height 11
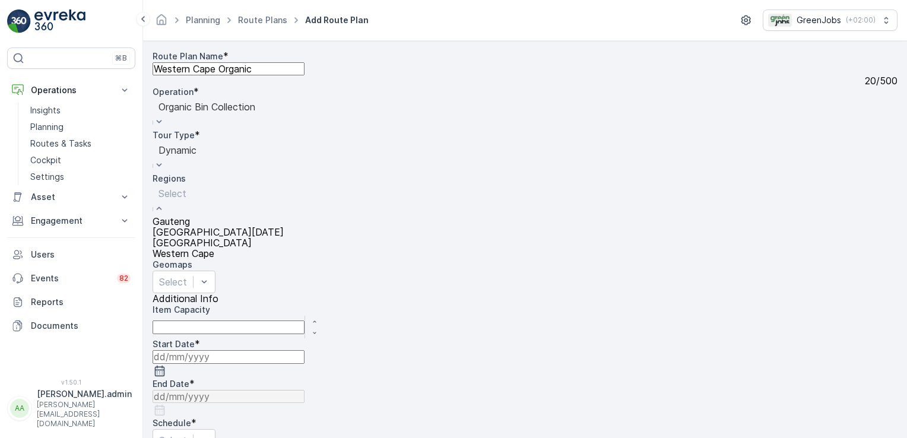
click at [214, 248] on span "Western Cape" at bounding box center [184, 253] width 62 height 11
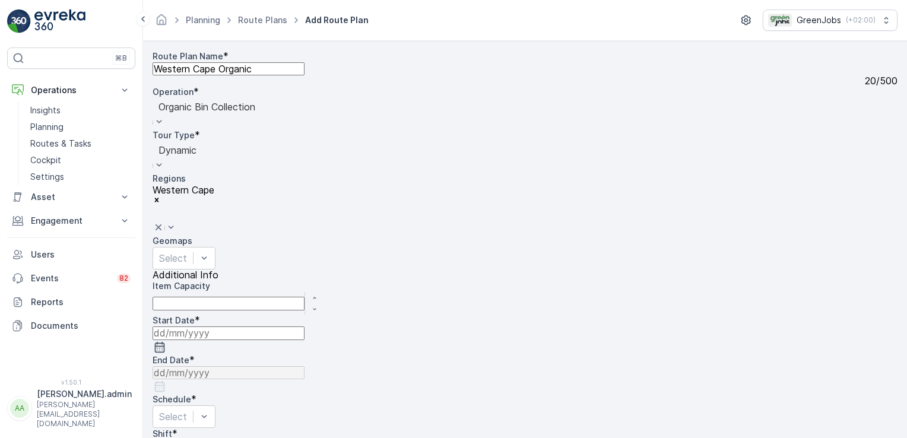
click at [305, 327] on input at bounding box center [229, 333] width 152 height 13
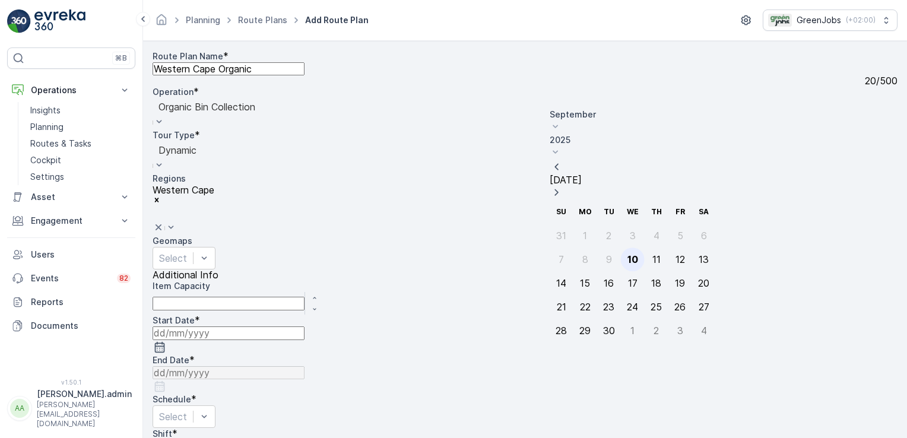
click at [628, 254] on div "10" at bounding box center [633, 259] width 11 height 11
type input "[DATE]"
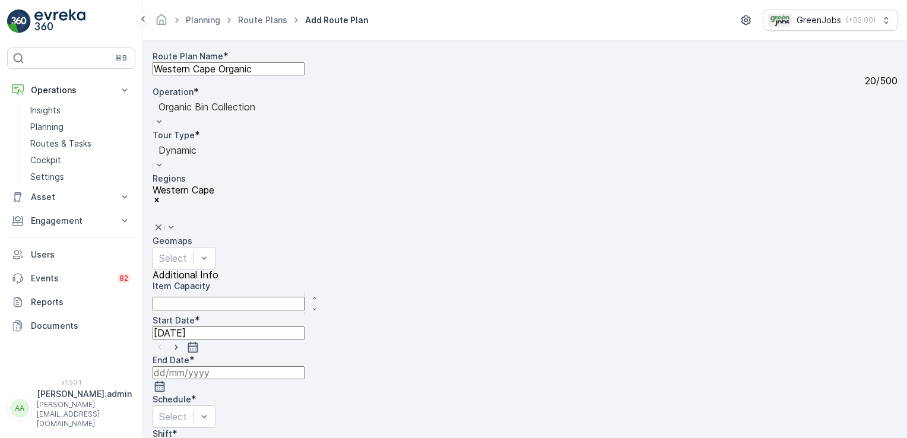
click at [305, 366] on input at bounding box center [229, 372] width 152 height 13
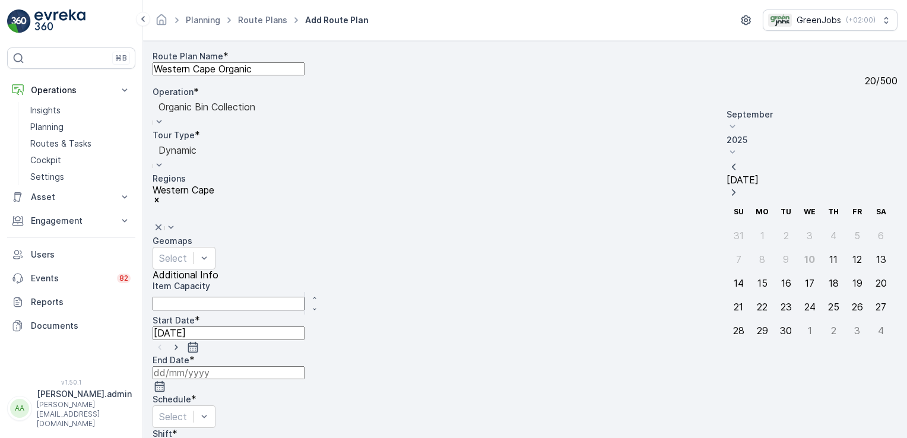
click at [739, 146] on icon at bounding box center [733, 152] width 12 height 12
click at [754, 241] on span "2028" at bounding box center [744, 247] width 20 height 12
click at [739, 121] on icon at bounding box center [733, 127] width 12 height 12
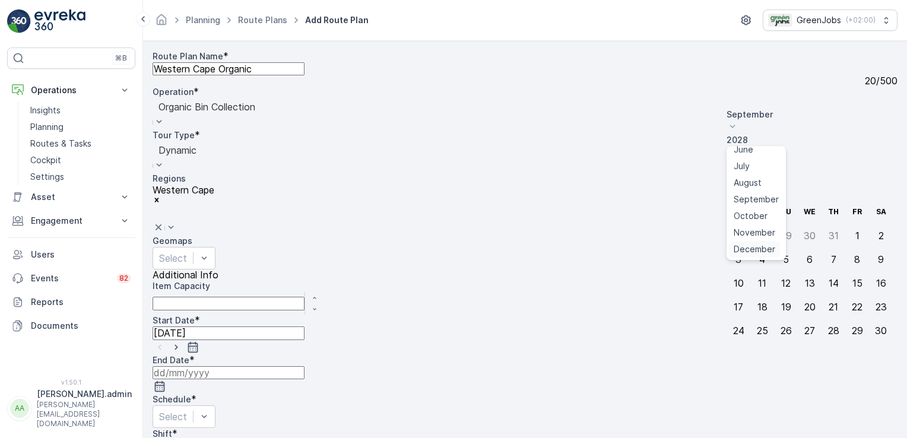
click at [775, 243] on span "December" at bounding box center [755, 249] width 42 height 12
click at [741, 349] on div "31" at bounding box center [739, 354] width 10 height 11
type input "[DATE]"
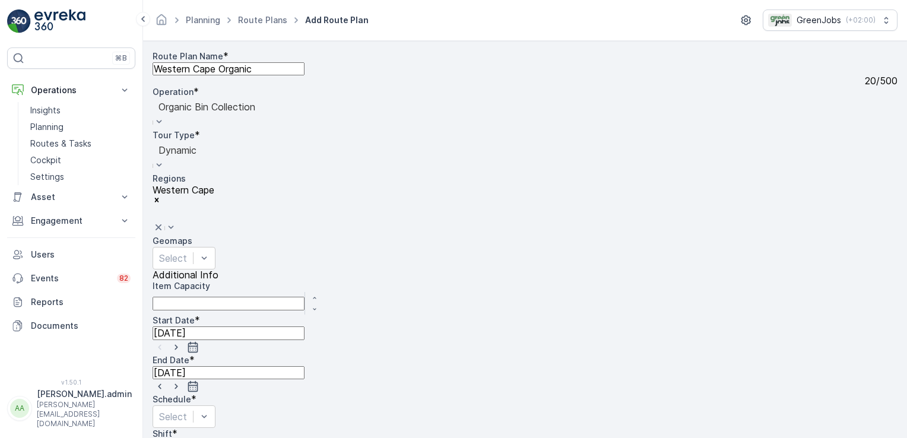
scroll to position [34, 0]
drag, startPoint x: 688, startPoint y: 100, endPoint x: 635, endPoint y: 110, distance: 54.5
click at [160, 438] on input "Mon" at bounding box center [157, 442] width 8 height 8
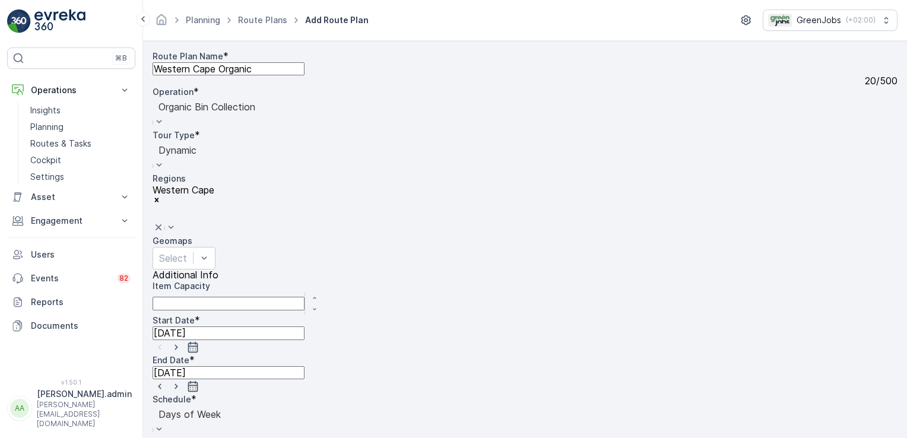
scroll to position [443, 0]
type input "05:30"
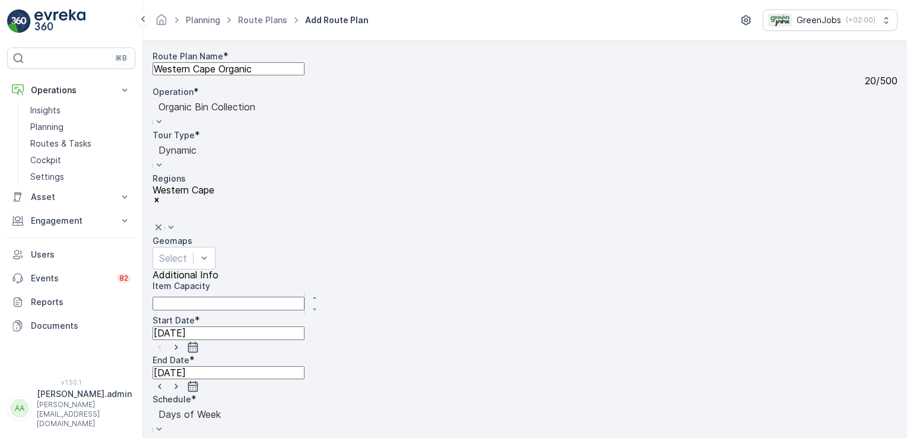
type input "21:00"
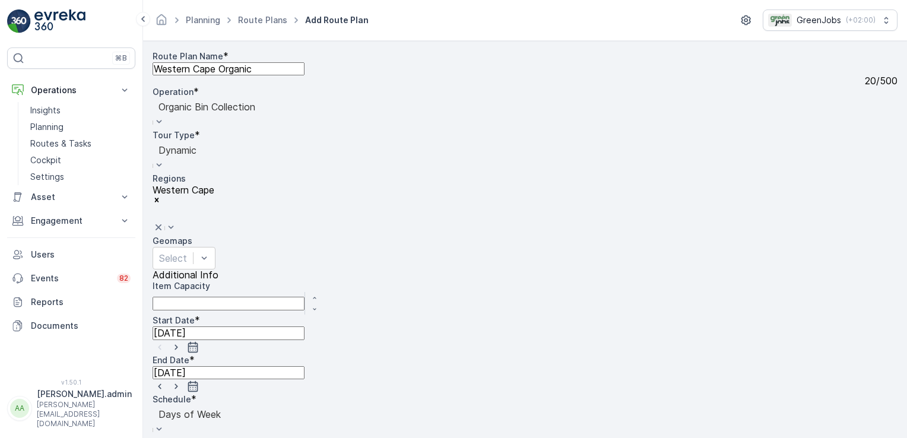
drag, startPoint x: 707, startPoint y: 363, endPoint x: 710, endPoint y: 387, distance: 24.5
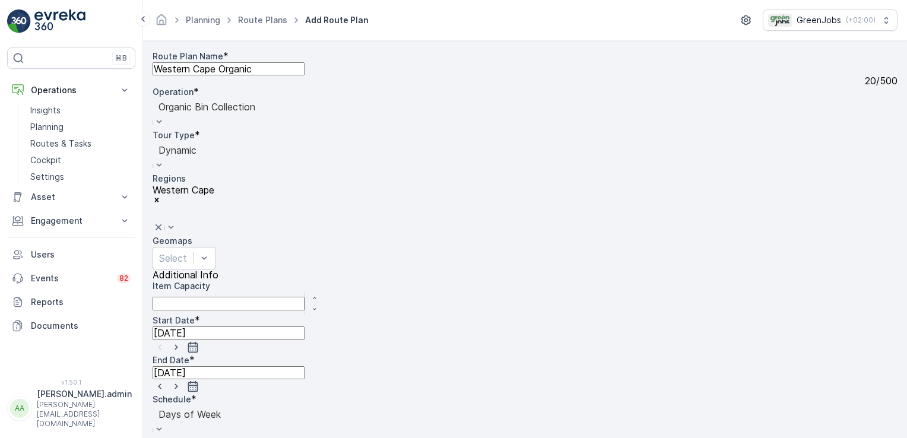
scroll to position [113, 0]
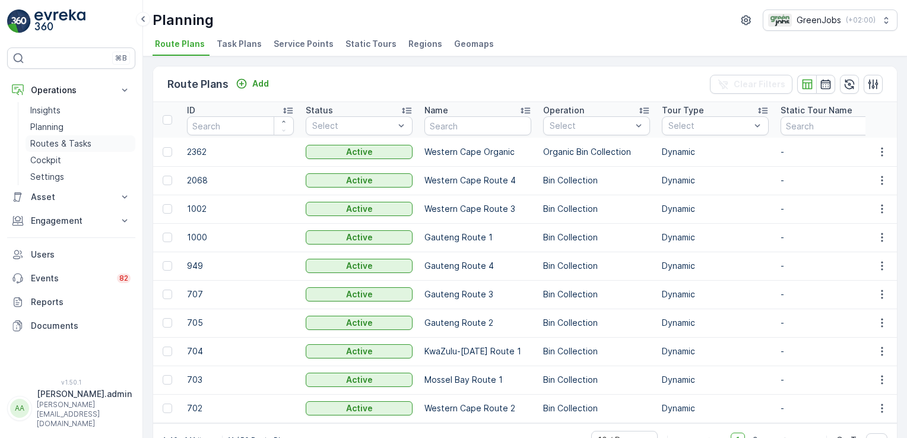
click at [64, 139] on p "Routes & Tasks" at bounding box center [60, 144] width 61 height 12
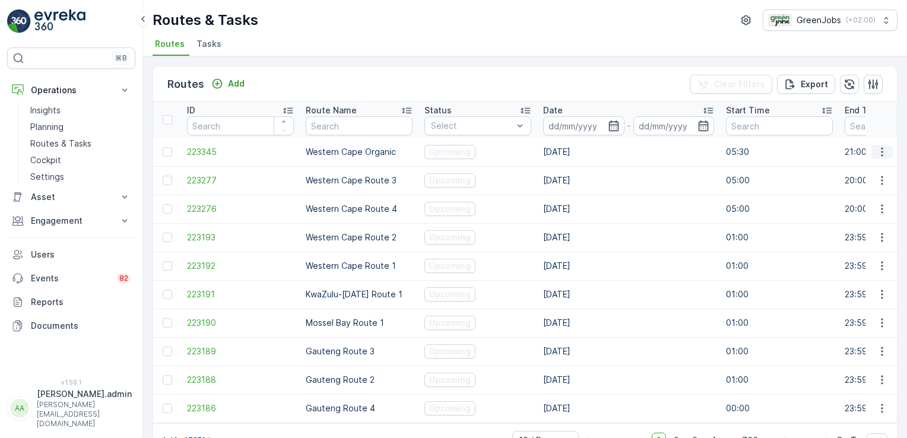
click at [877, 150] on icon "button" at bounding box center [882, 152] width 12 height 12
click at [869, 169] on span "See More Details" at bounding box center [854, 169] width 69 height 12
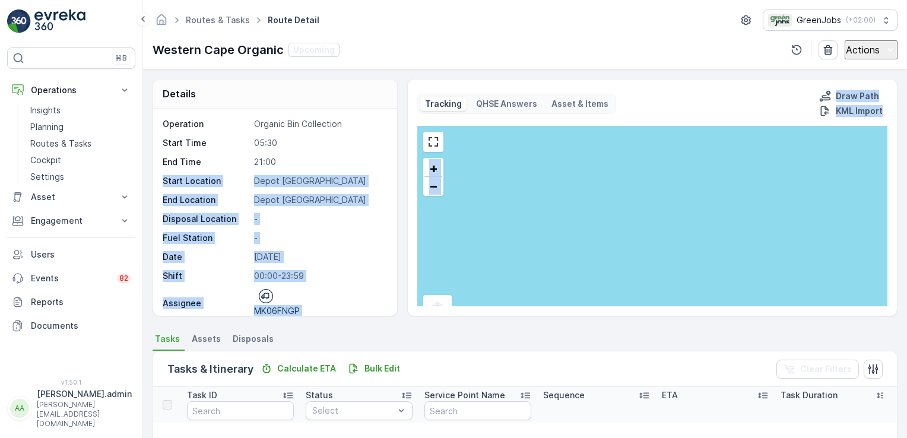
click at [402, 175] on div "Details Operation Organic Bin Collection Start Time 05:30 End Time 21:00 Start …" at bounding box center [525, 197] width 745 height 237
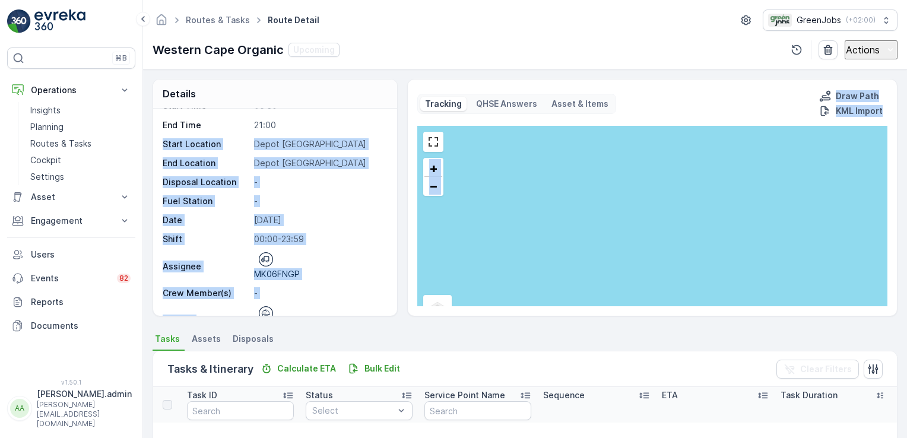
click at [75, 30] on img at bounding box center [59, 21] width 51 height 24
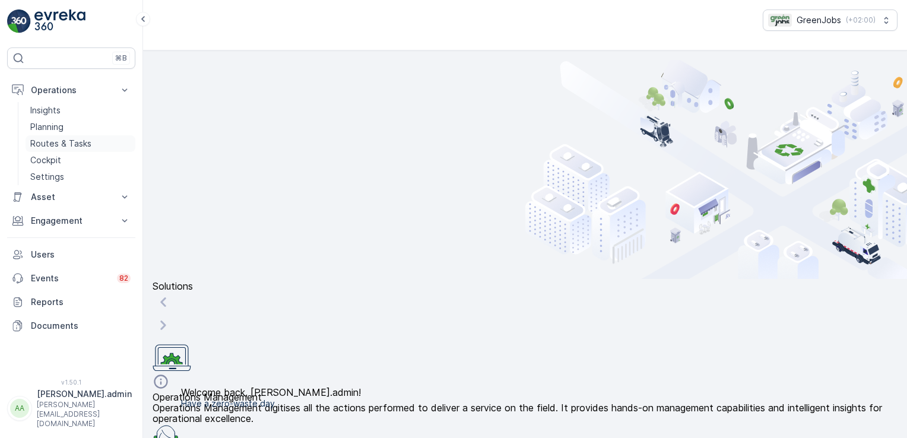
click at [64, 139] on p "Routes & Tasks" at bounding box center [60, 144] width 61 height 12
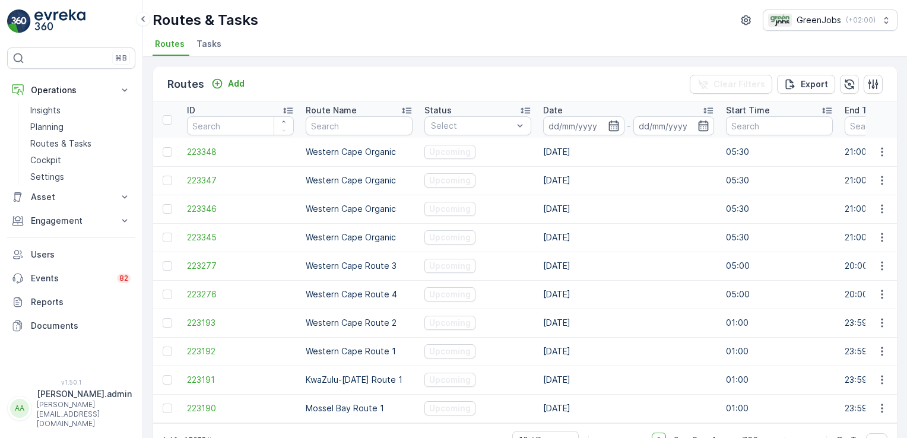
scroll to position [33, 0]
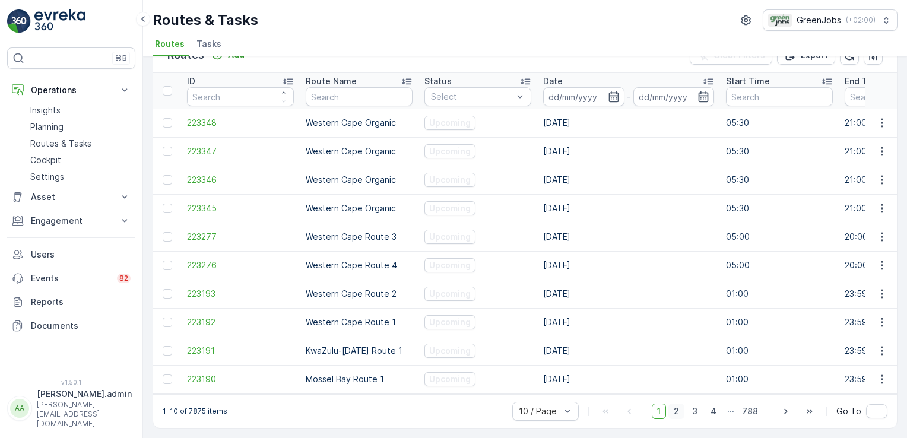
click at [677, 408] on span "2" at bounding box center [676, 411] width 16 height 15
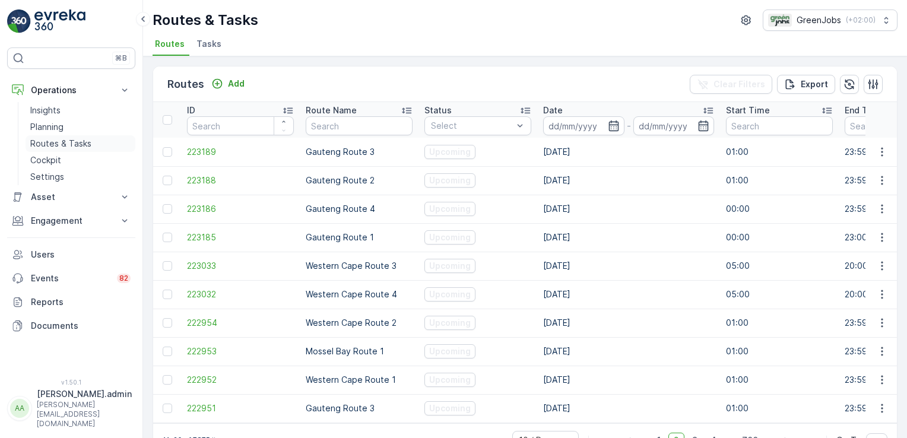
click at [75, 144] on p "Routes & Tasks" at bounding box center [60, 144] width 61 height 12
click at [123, 224] on icon at bounding box center [125, 221] width 12 height 12
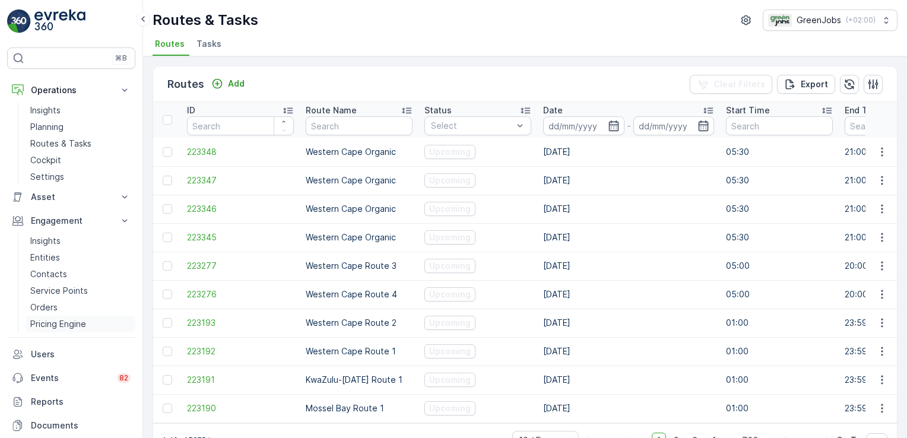
click at [54, 322] on p "Pricing Engine" at bounding box center [58, 324] width 56 height 12
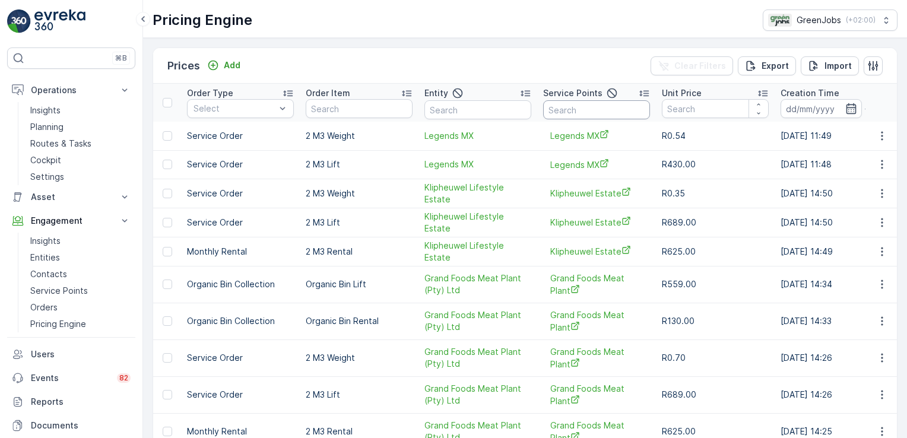
click at [571, 106] on input "text" at bounding box center [596, 109] width 107 height 19
type input "huntswood"
